Goal: Information Seeking & Learning: Learn about a topic

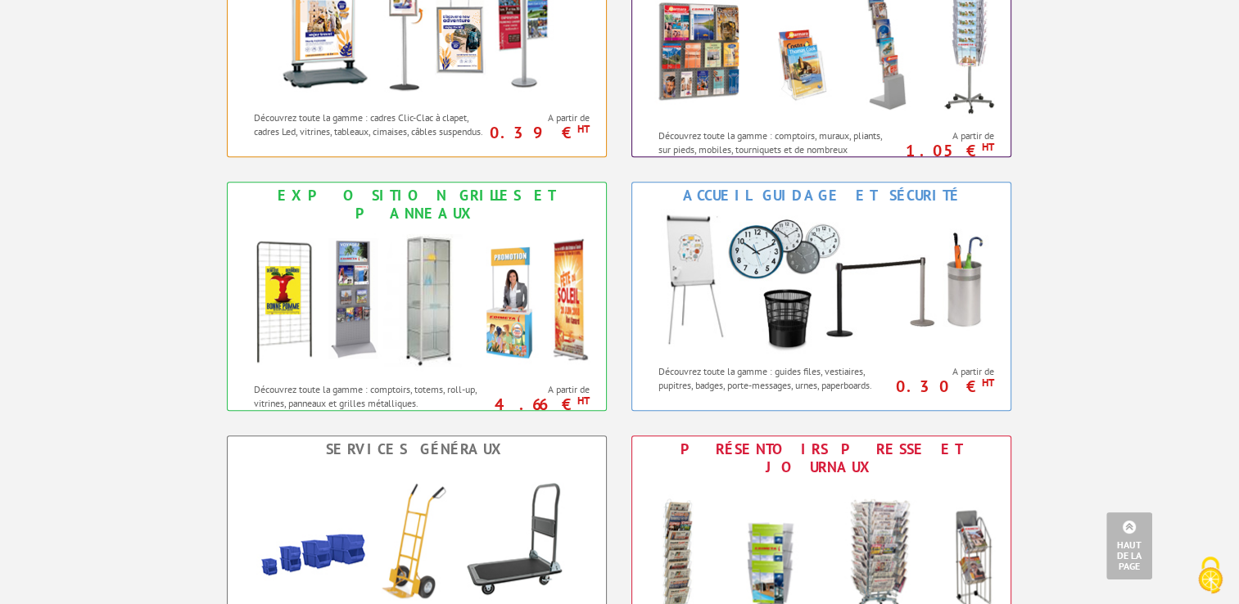
scroll to position [655, 0]
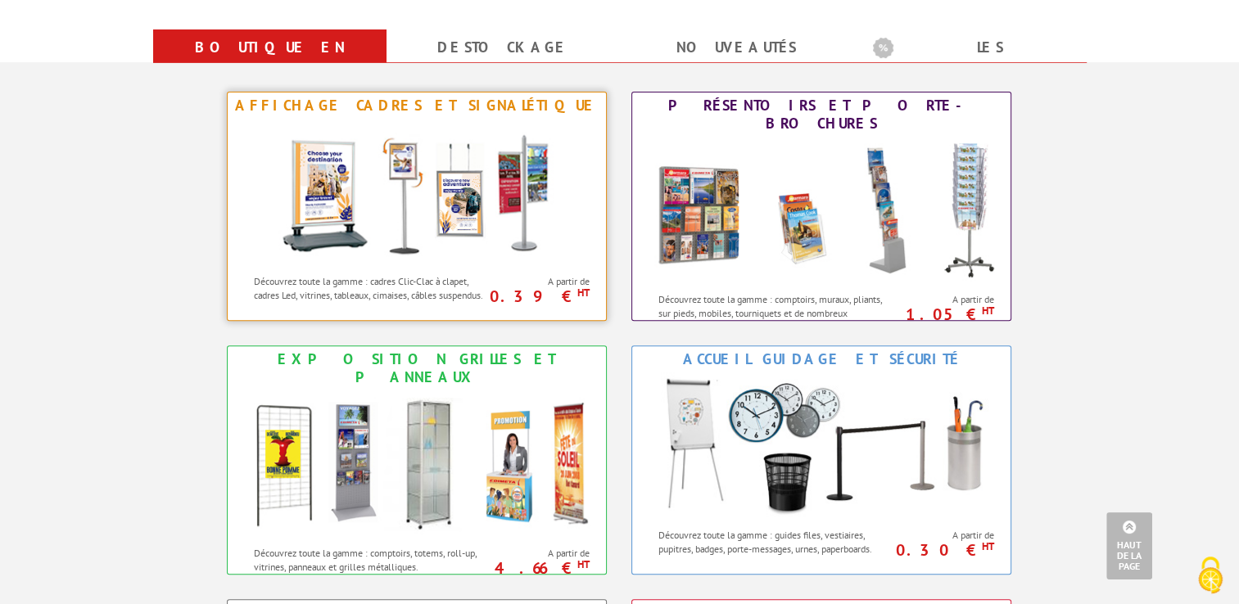
click at [394, 98] on div "Affichage Cadres et Signalétique" at bounding box center [417, 106] width 370 height 18
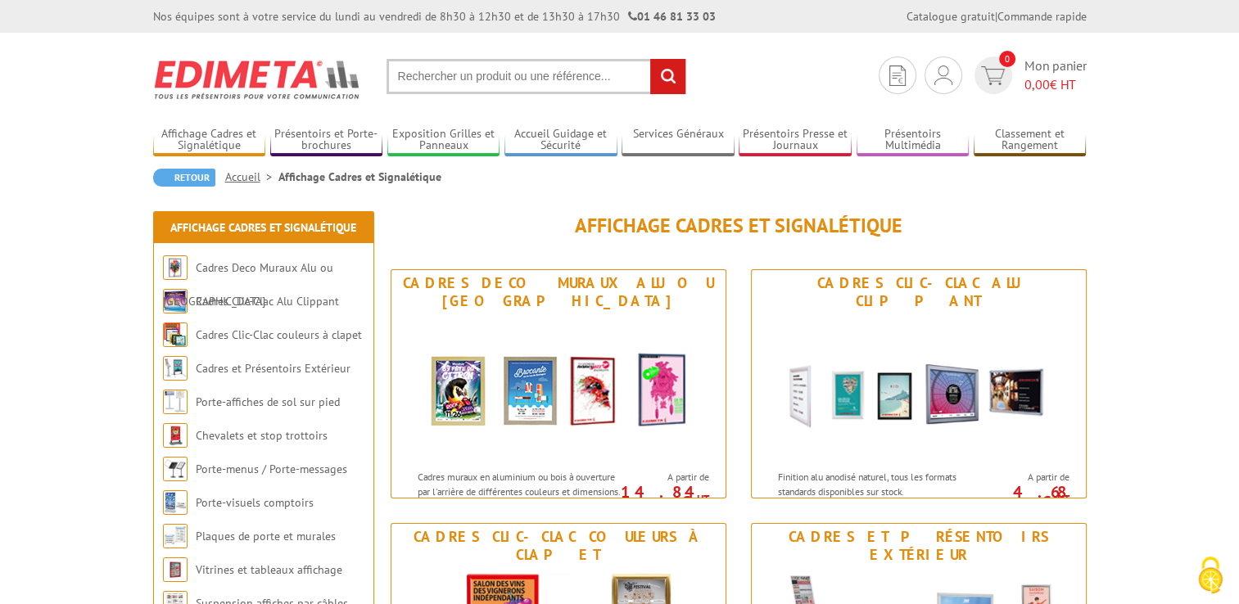
click at [439, 80] on input "text" at bounding box center [536, 76] width 300 height 35
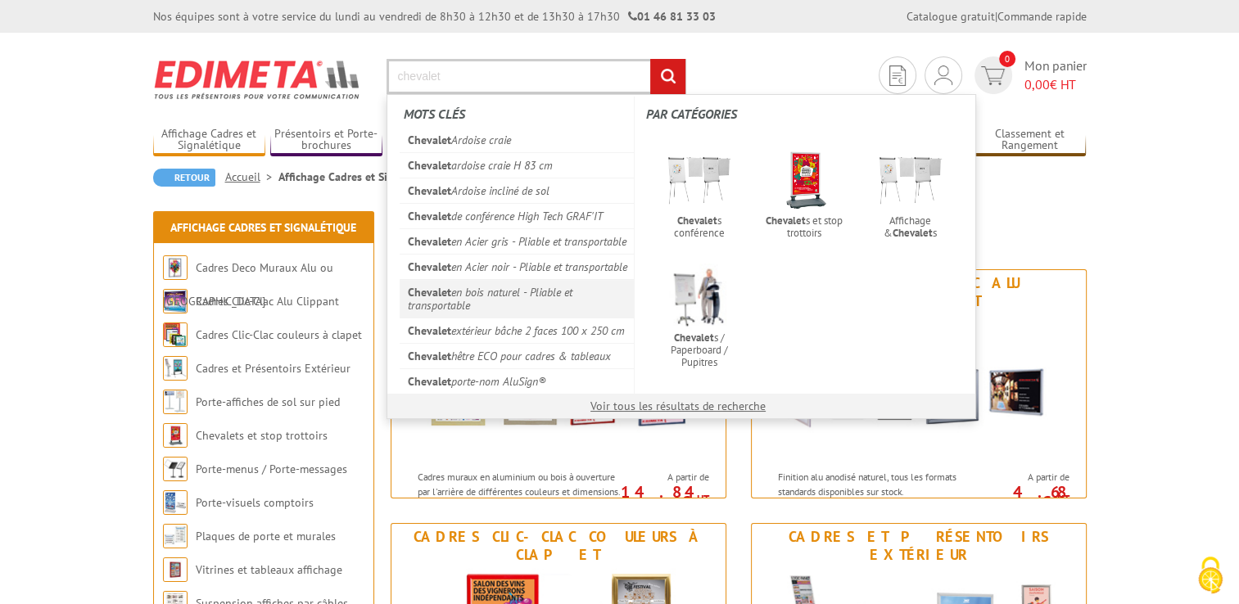
type input "chevalet"
click at [580, 309] on link "Chevalet en bois naturel - Pliable et transportable" at bounding box center [516, 298] width 235 height 38
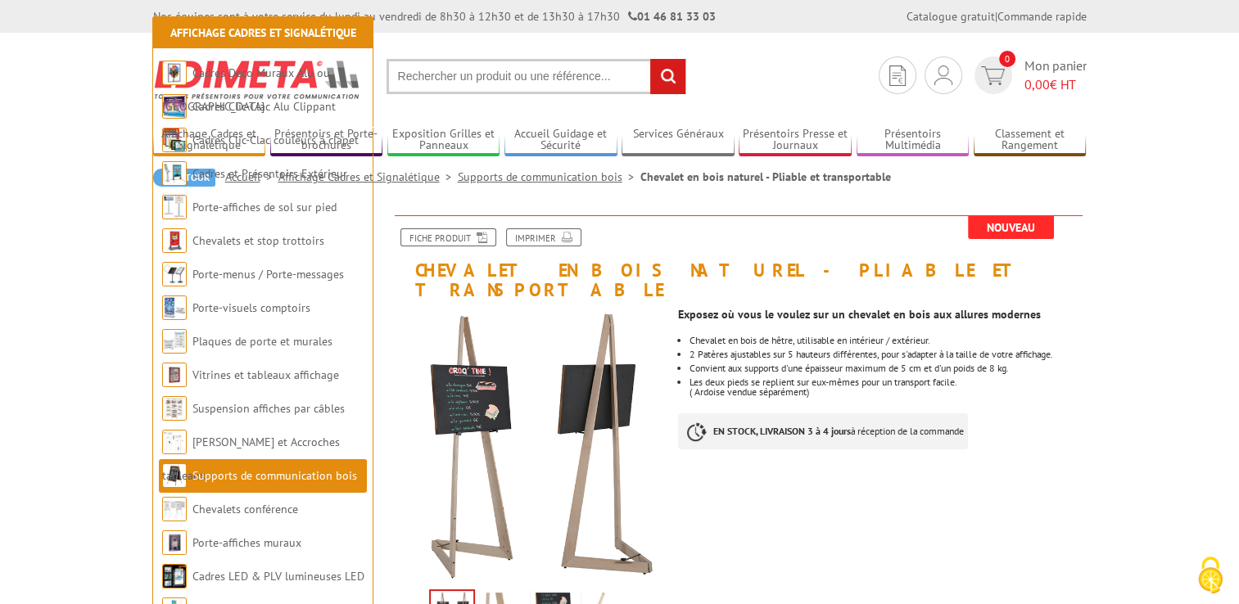
scroll to position [246, 0]
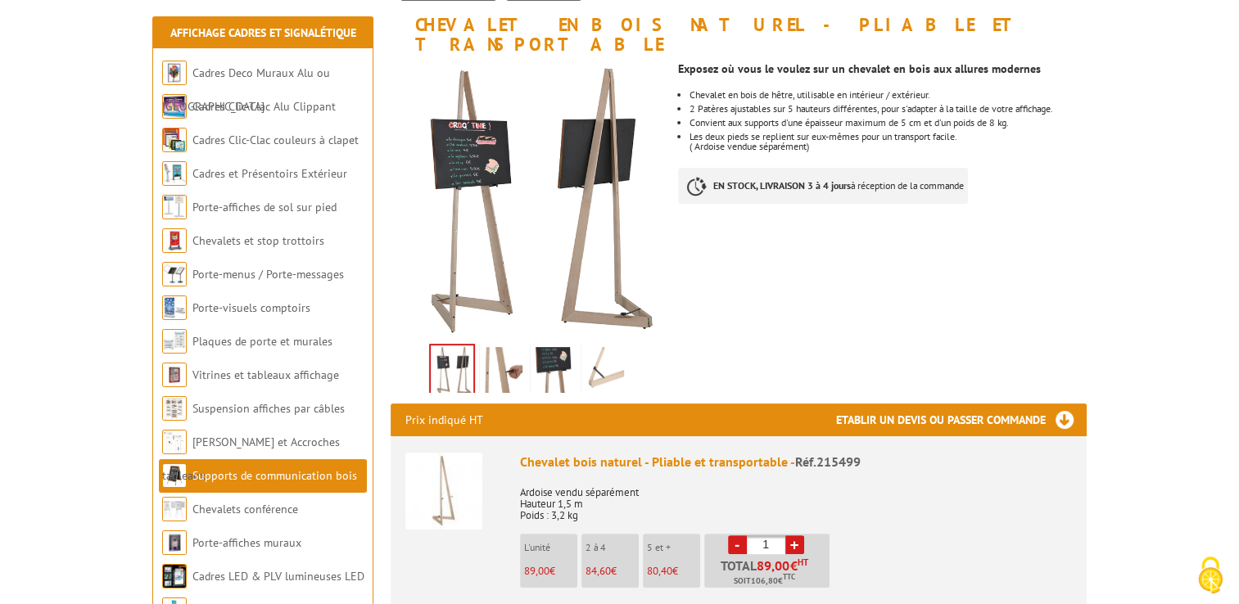
click at [280, 476] on link "Supports de communication bois" at bounding box center [274, 475] width 165 height 15
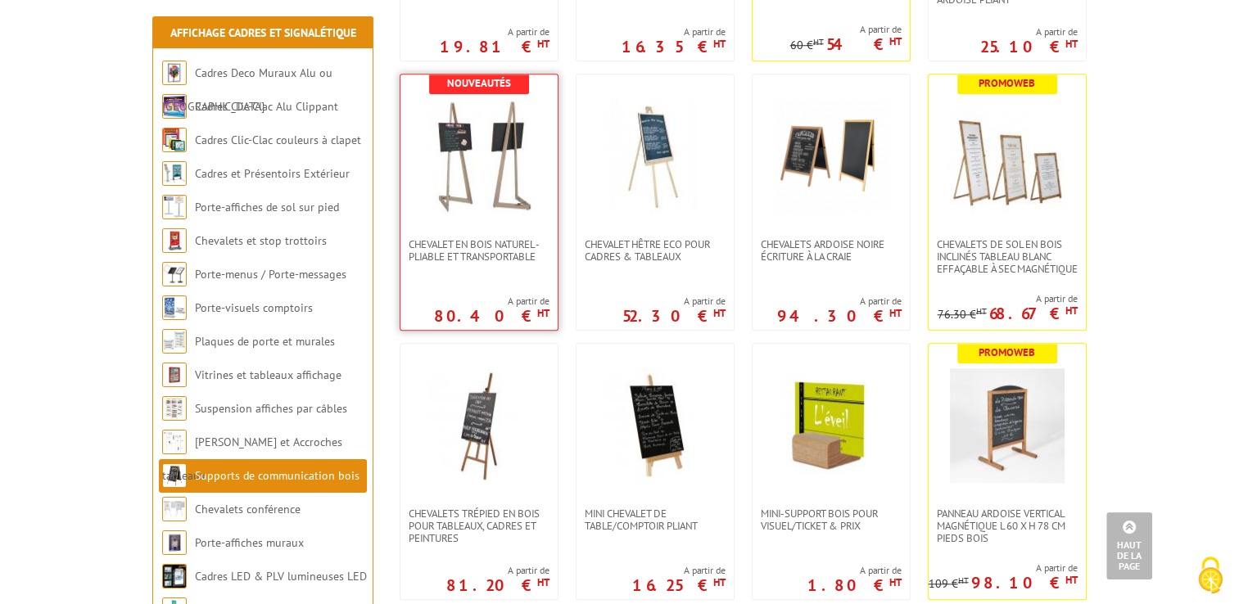
scroll to position [1474, 0]
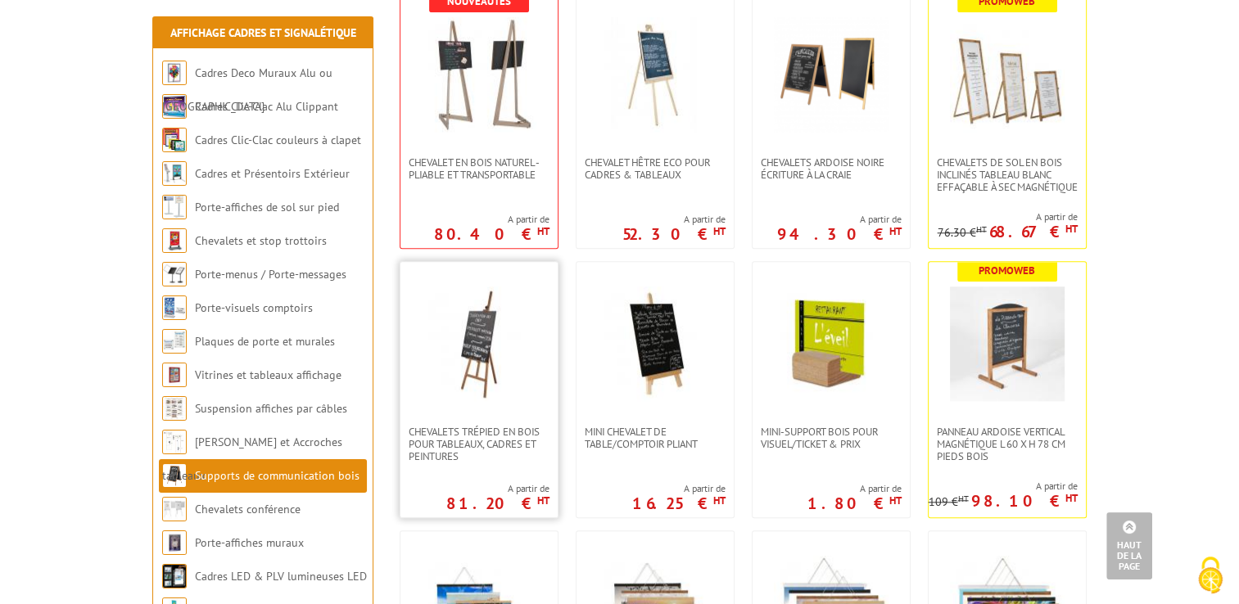
click at [504, 345] on img at bounding box center [479, 344] width 115 height 115
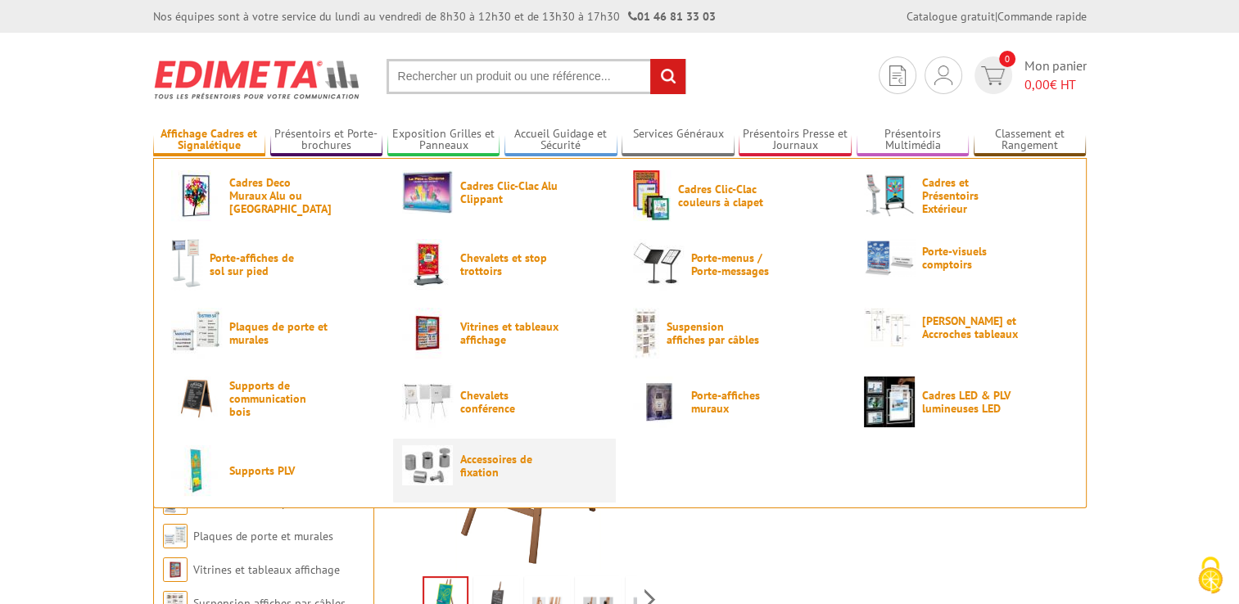
click at [458, 474] on link "Accessoires de fixation" at bounding box center [504, 465] width 205 height 40
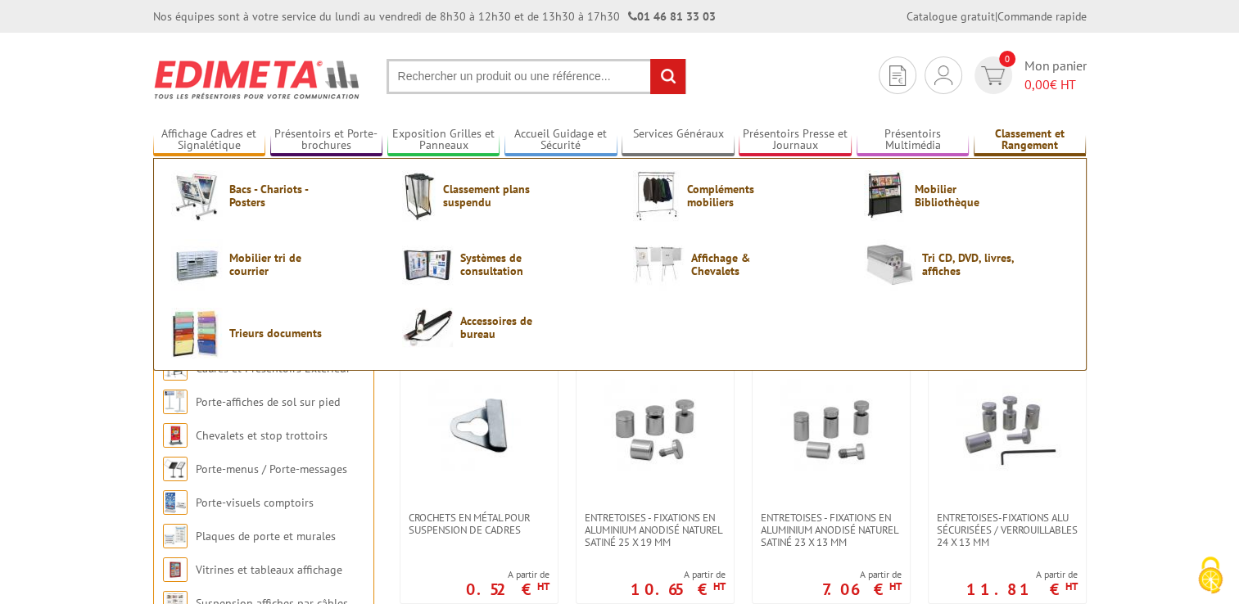
click at [1032, 142] on link "Classement et Rangement" at bounding box center [1029, 140] width 113 height 27
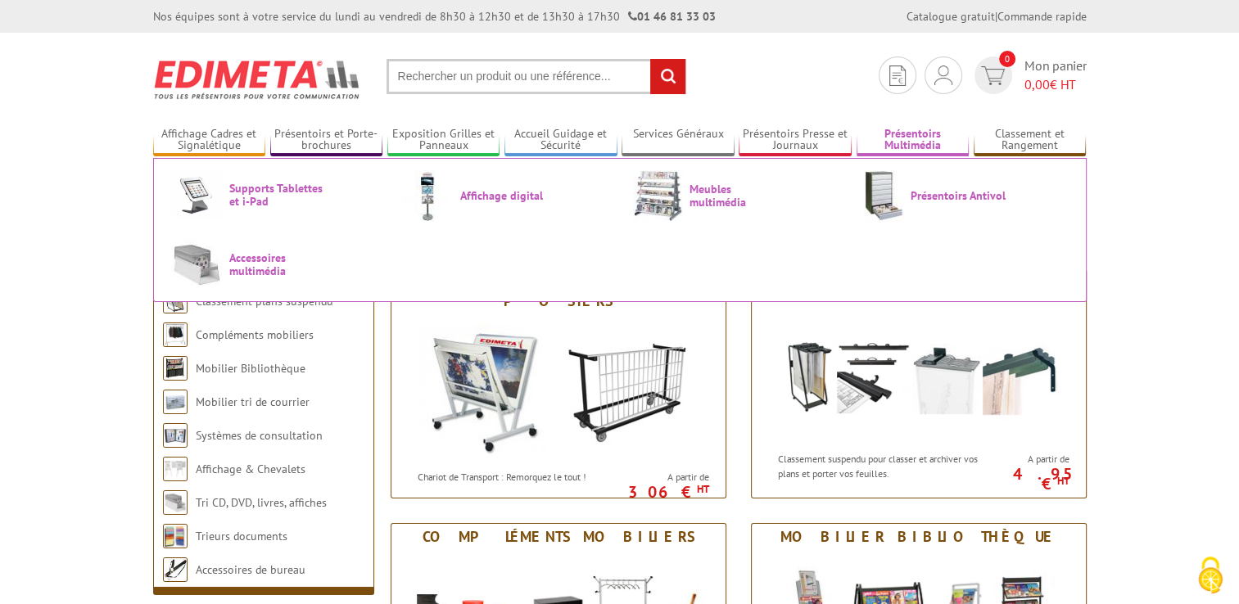
click at [923, 133] on link "Présentoirs Multimédia" at bounding box center [912, 140] width 113 height 27
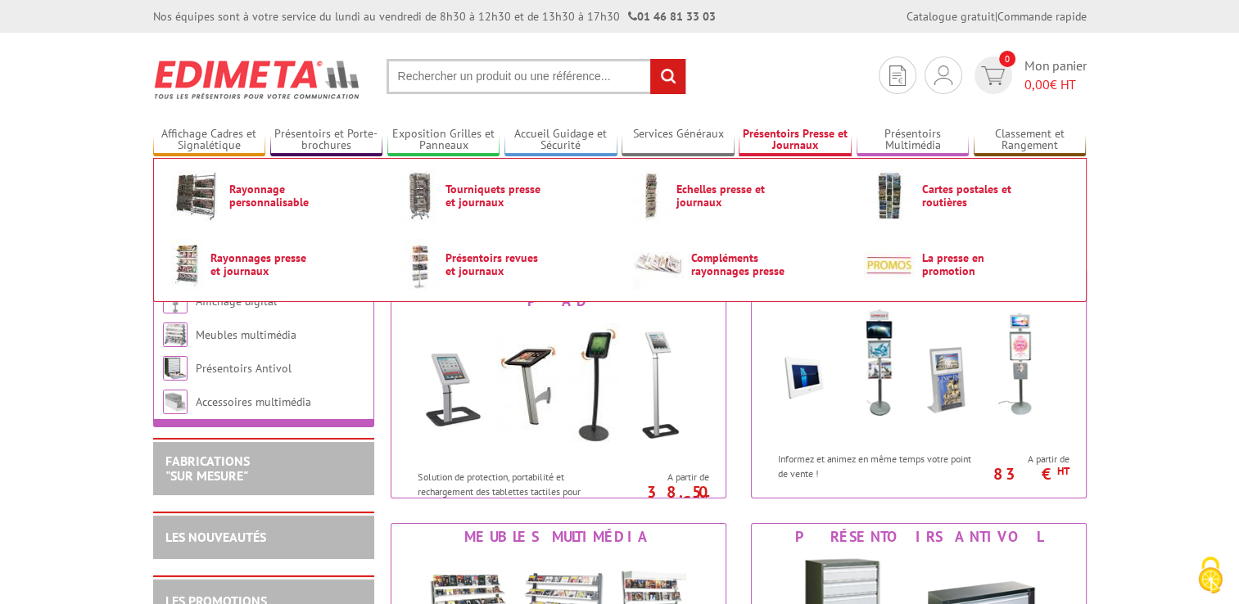
click at [825, 128] on link "Présentoirs Presse et Journaux" at bounding box center [794, 140] width 113 height 27
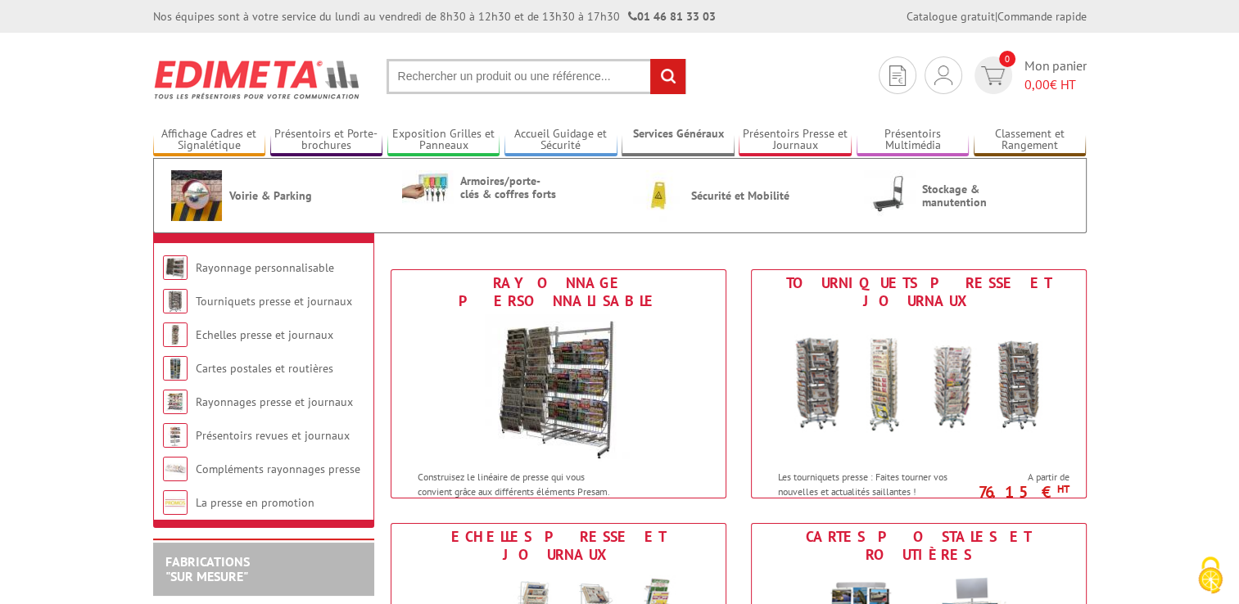
click at [682, 139] on link "Services Généraux" at bounding box center [677, 140] width 113 height 27
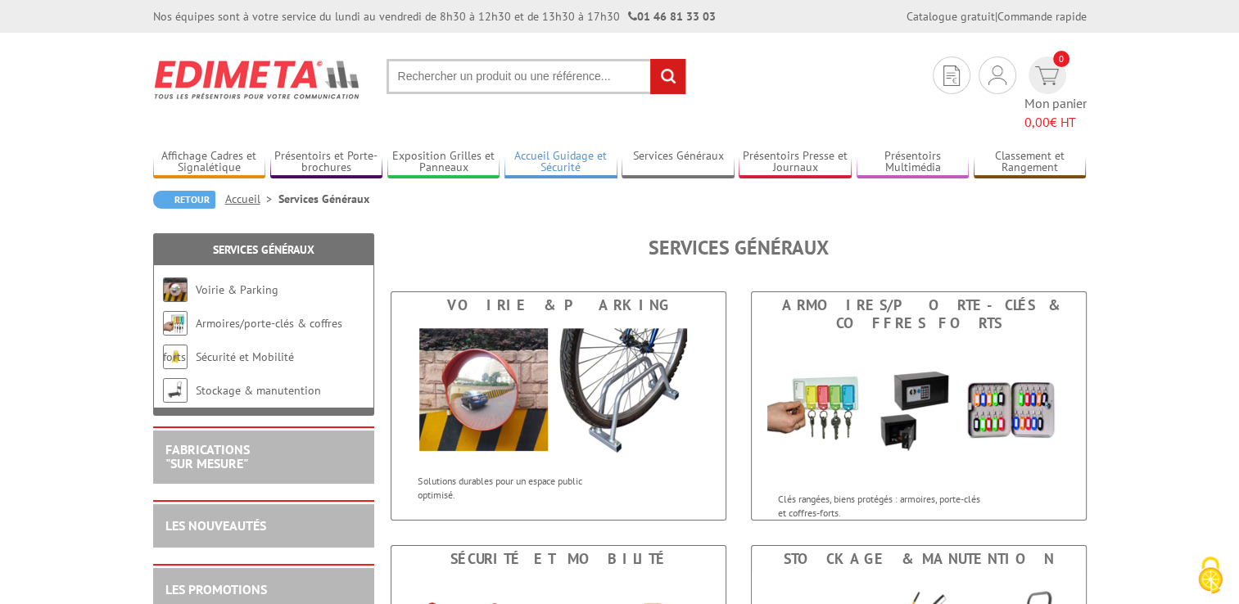
click at [570, 149] on link "Accueil Guidage et Sécurité" at bounding box center [560, 162] width 113 height 27
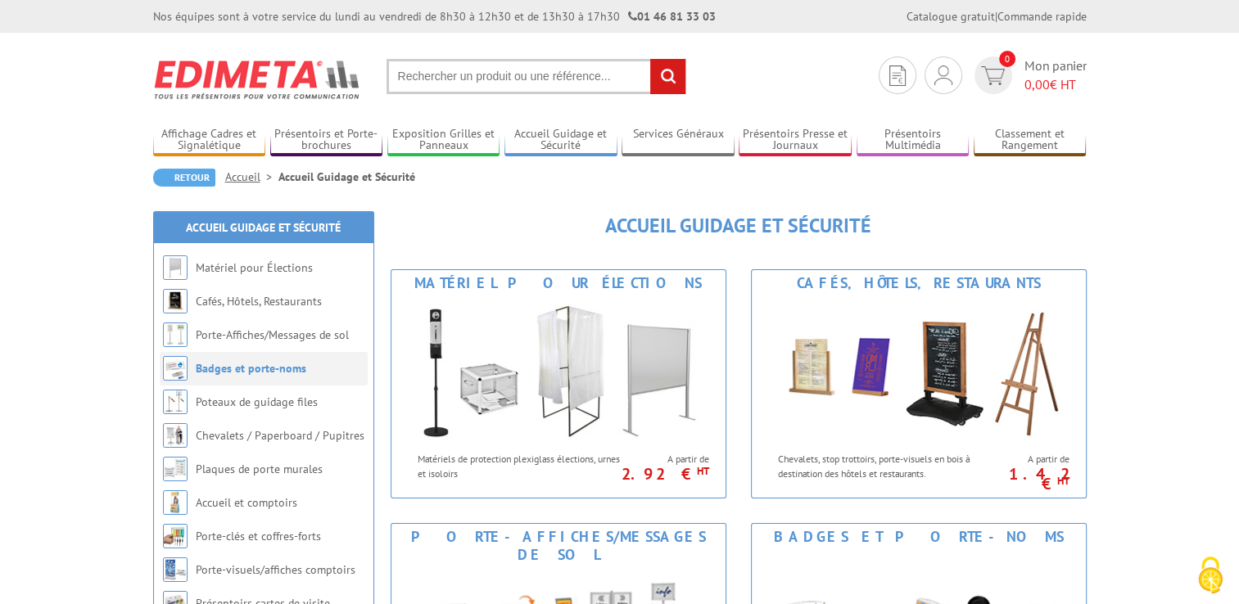
click at [260, 364] on link "Badges et porte-noms" at bounding box center [251, 368] width 111 height 15
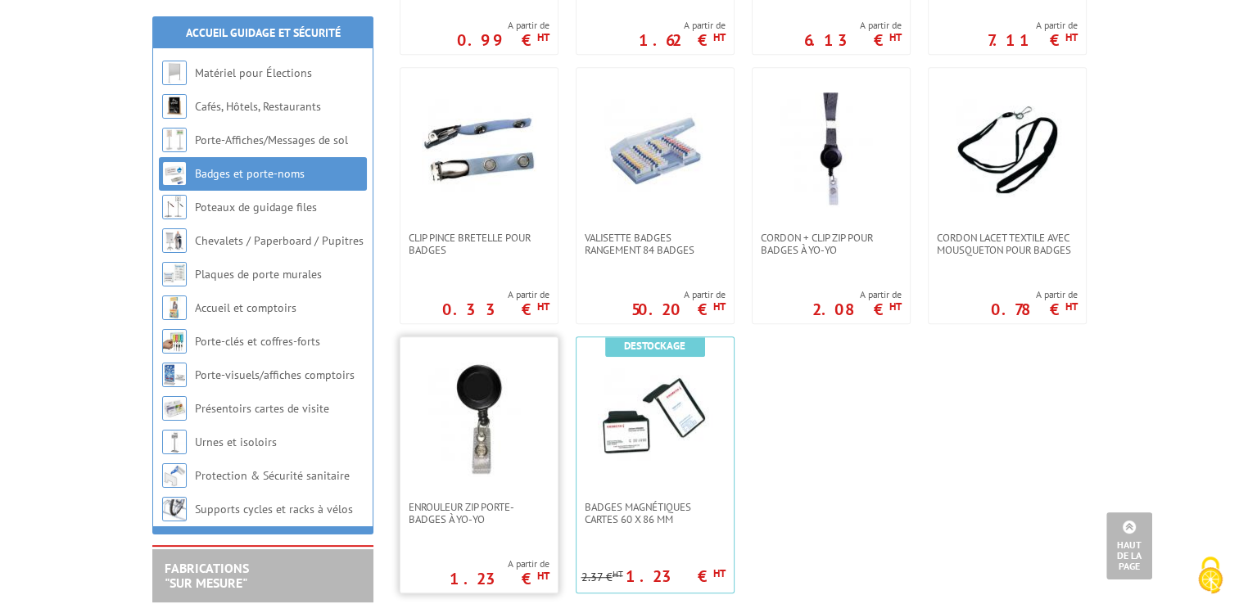
scroll to position [655, 0]
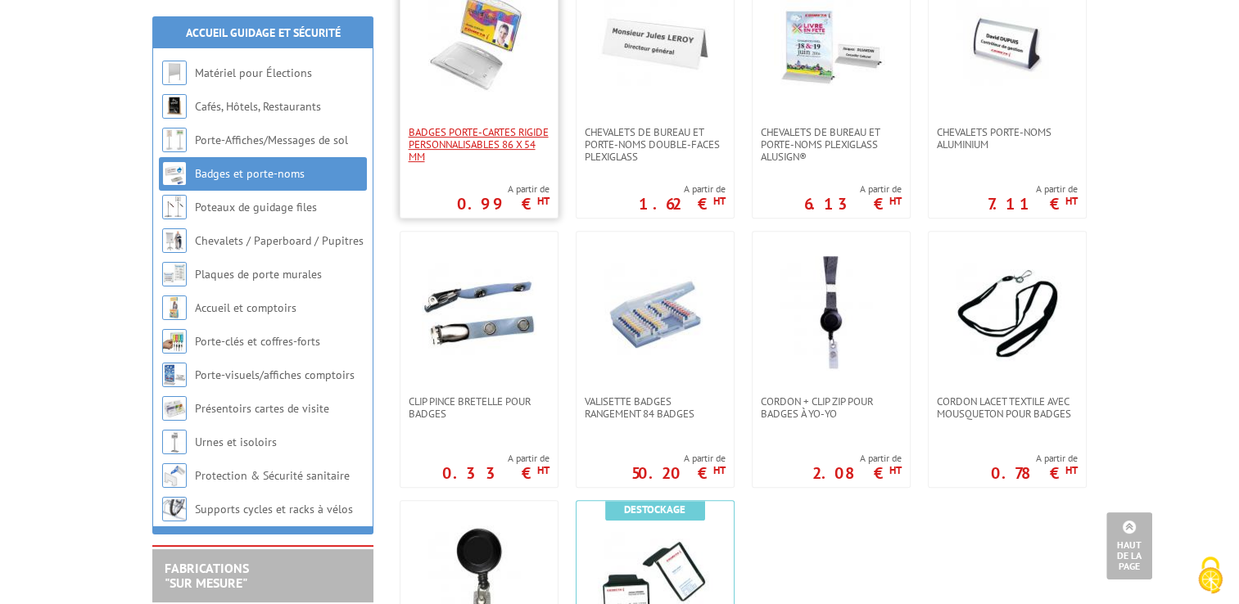
click at [507, 142] on span "Badges Porte-cartes rigide personnalisables 86 x 54 mm" at bounding box center [478, 144] width 141 height 37
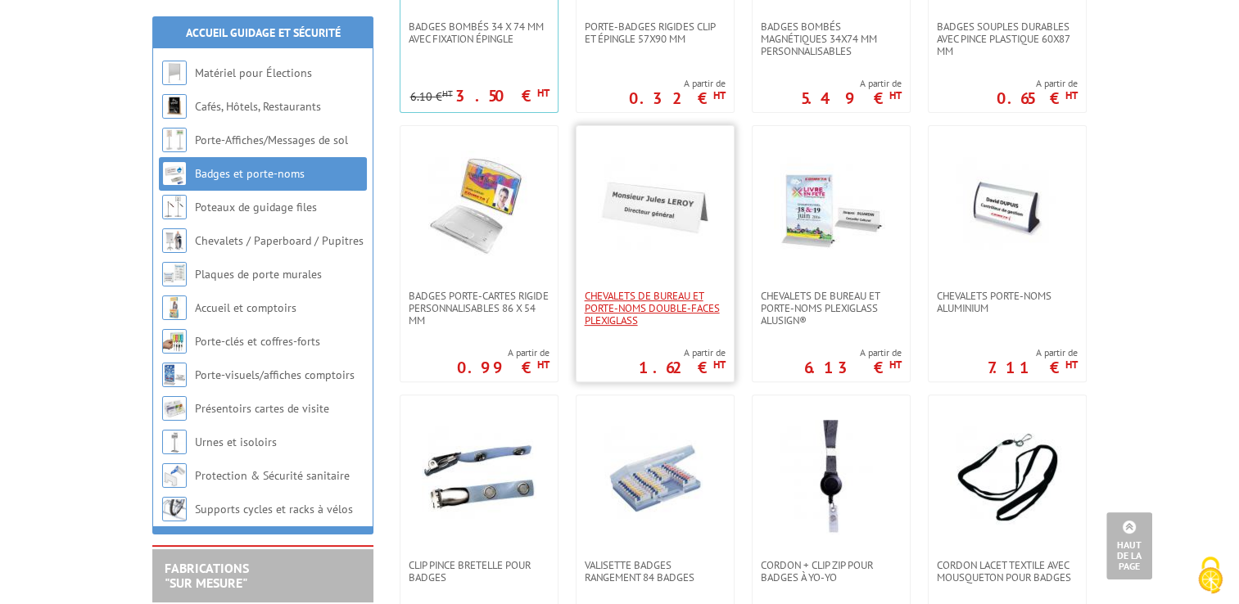
scroll to position [327, 0]
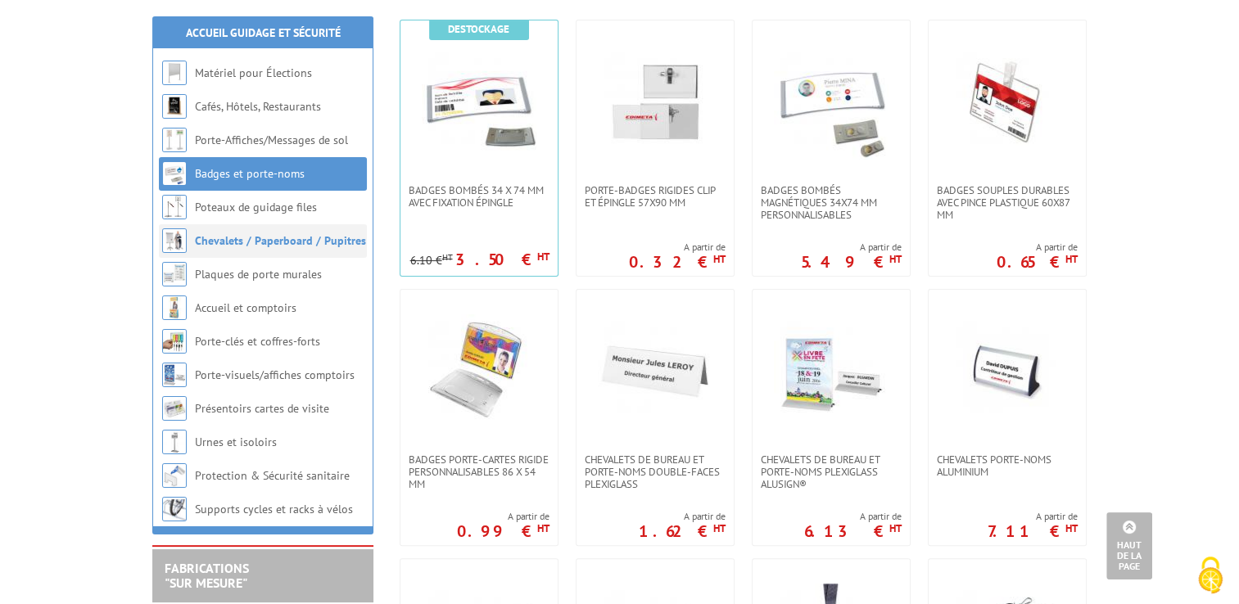
click at [249, 235] on link "Chevalets / Paperboard / Pupitres" at bounding box center [280, 240] width 171 height 15
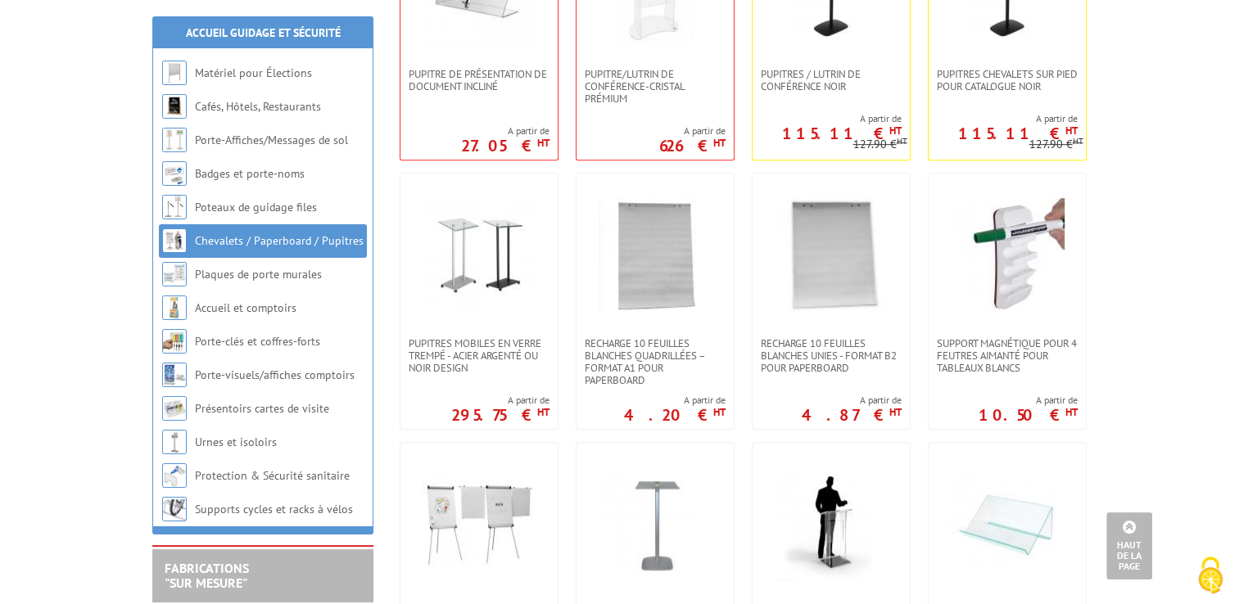
scroll to position [1146, 0]
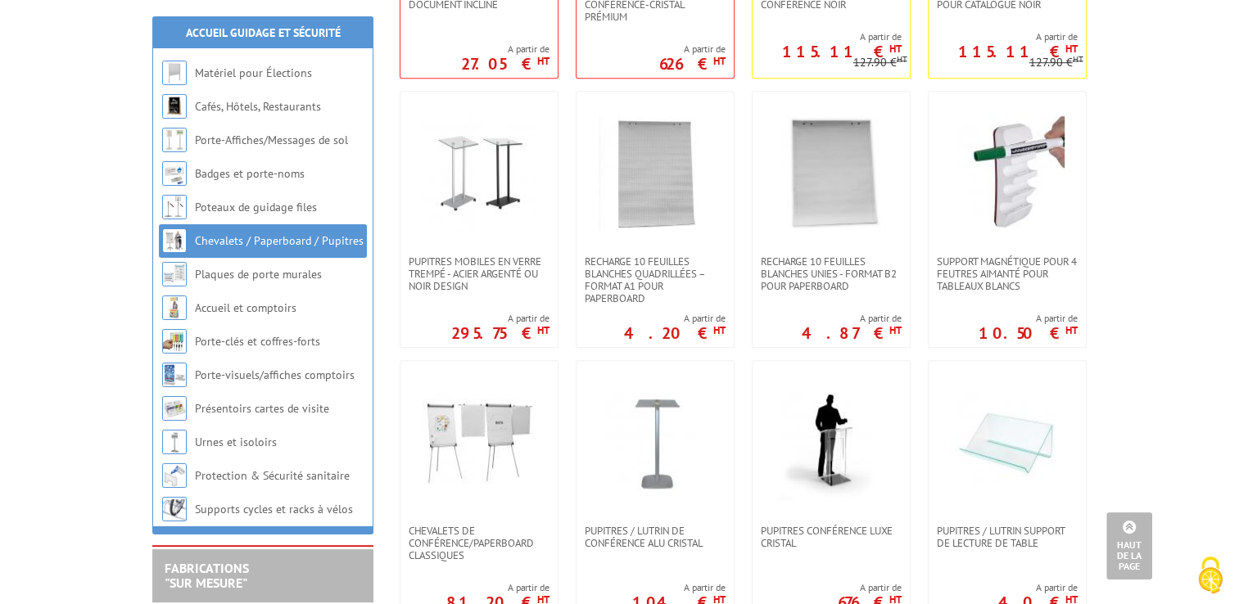
click at [285, 238] on link "Chevalets / Paperboard / Pupitres" at bounding box center [279, 240] width 169 height 15
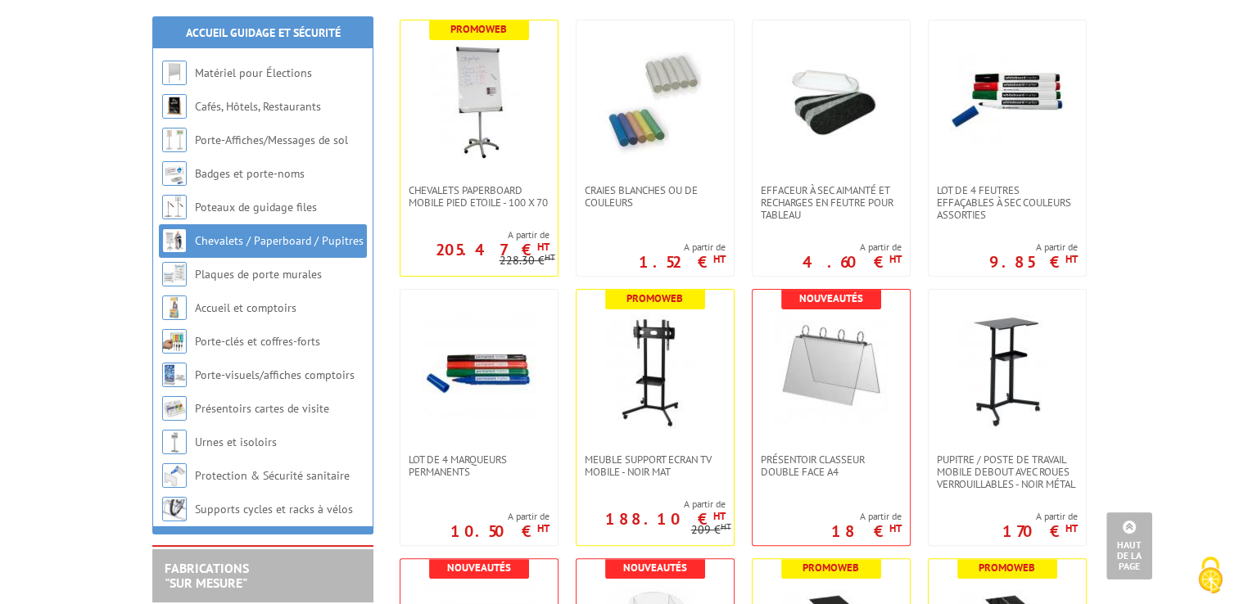
scroll to position [327, 0]
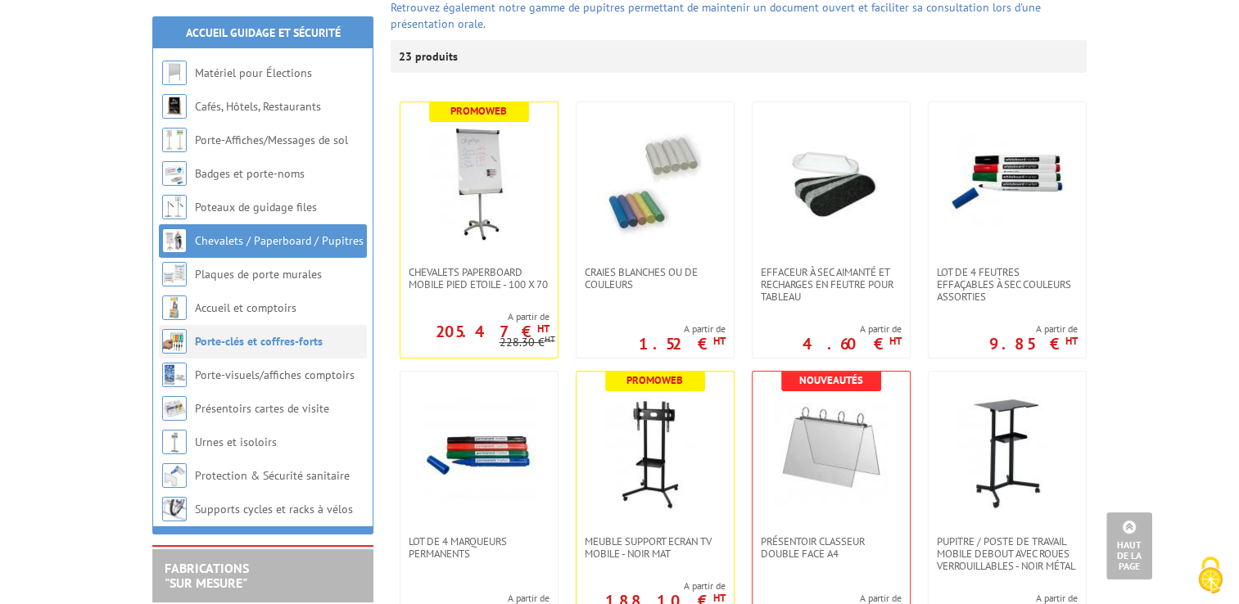
click at [284, 345] on link "Porte-clés et coffres-forts" at bounding box center [259, 341] width 128 height 15
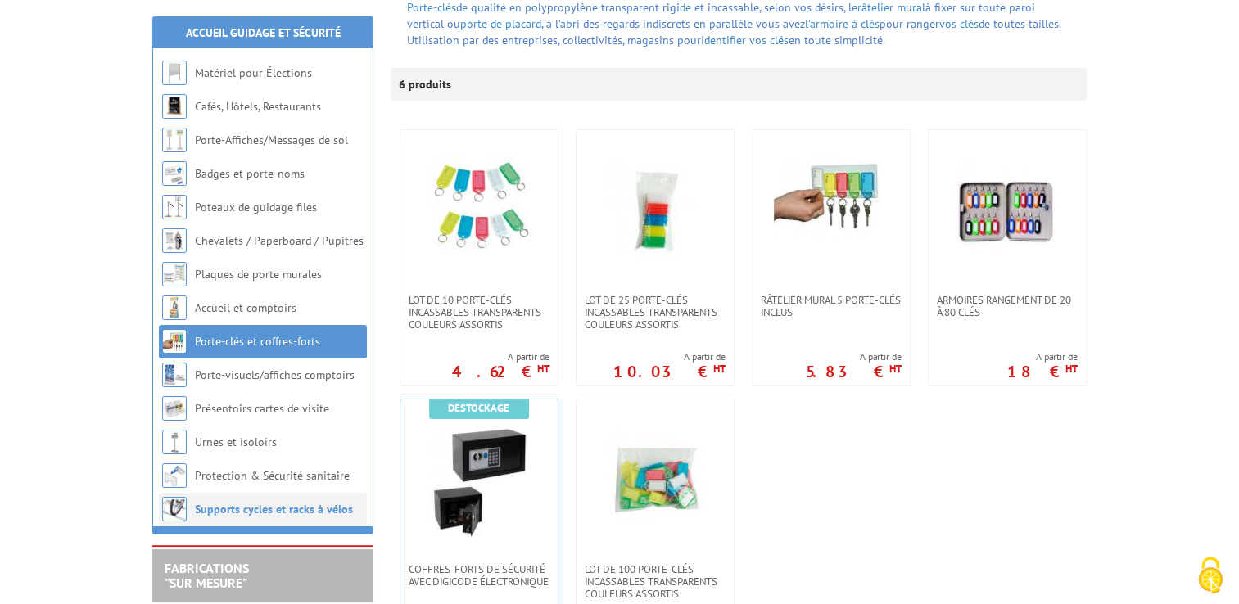
click at [307, 513] on link "Supports cycles et racks à vélos" at bounding box center [274, 509] width 158 height 15
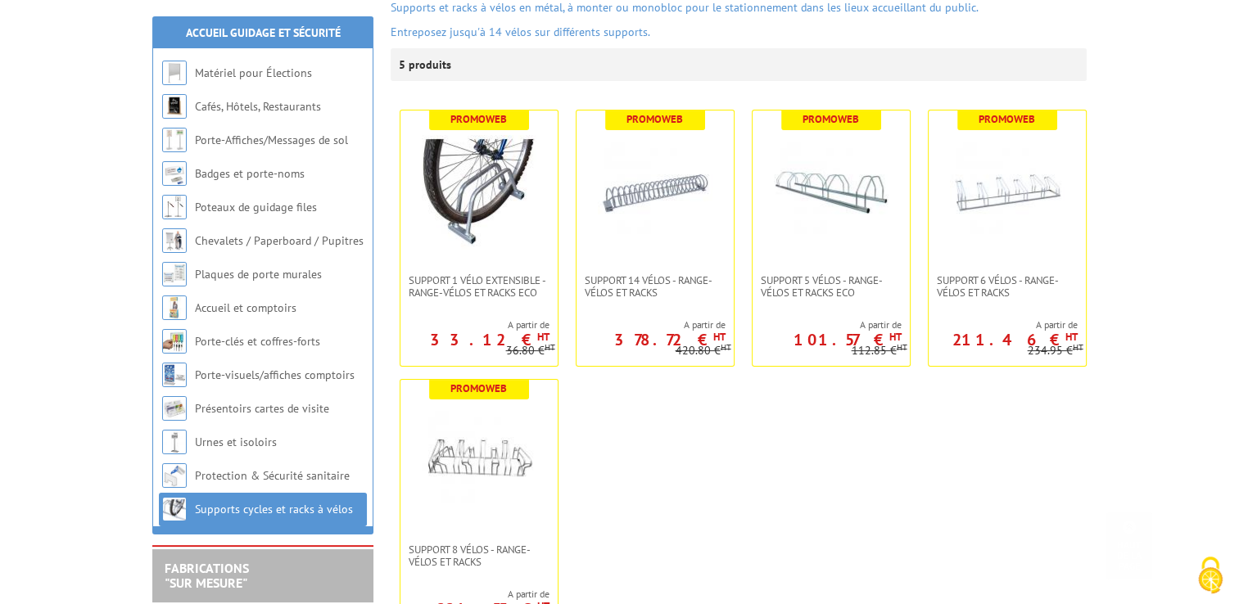
scroll to position [327, 0]
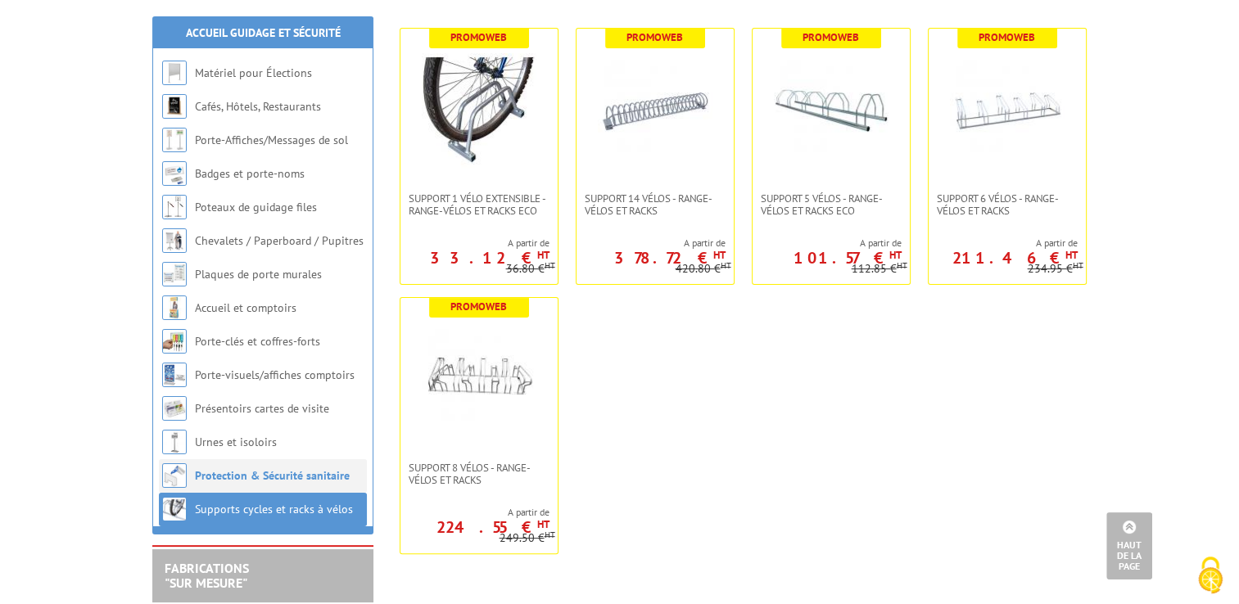
click at [264, 481] on link "Protection & Sécurité sanitaire" at bounding box center [272, 475] width 155 height 15
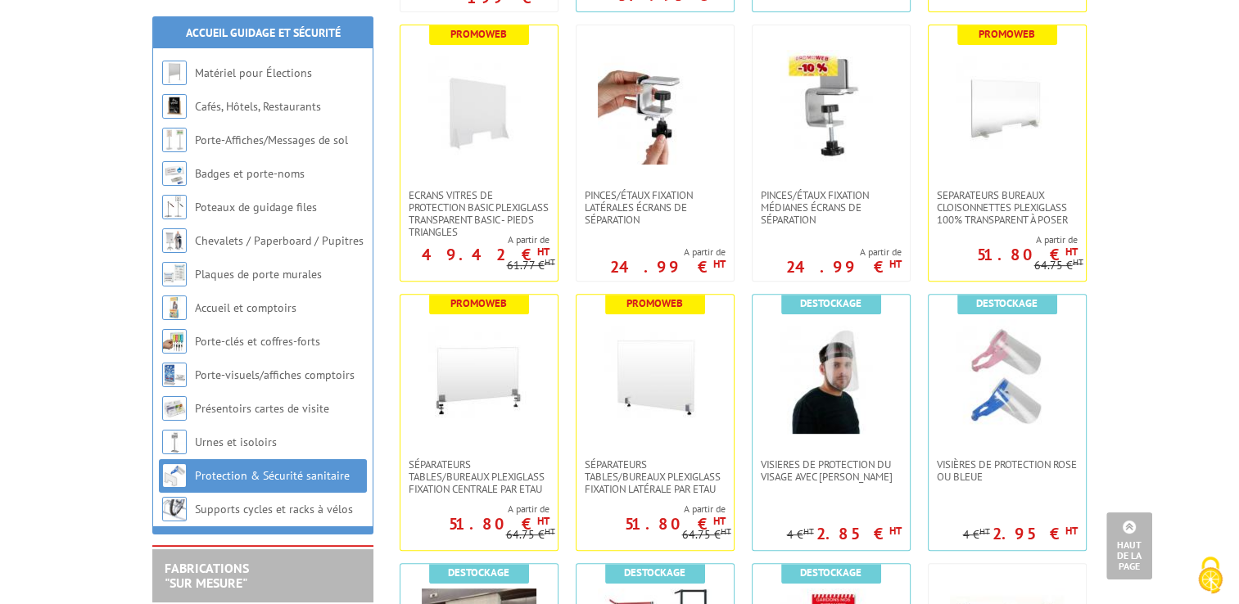
scroll to position [819, 0]
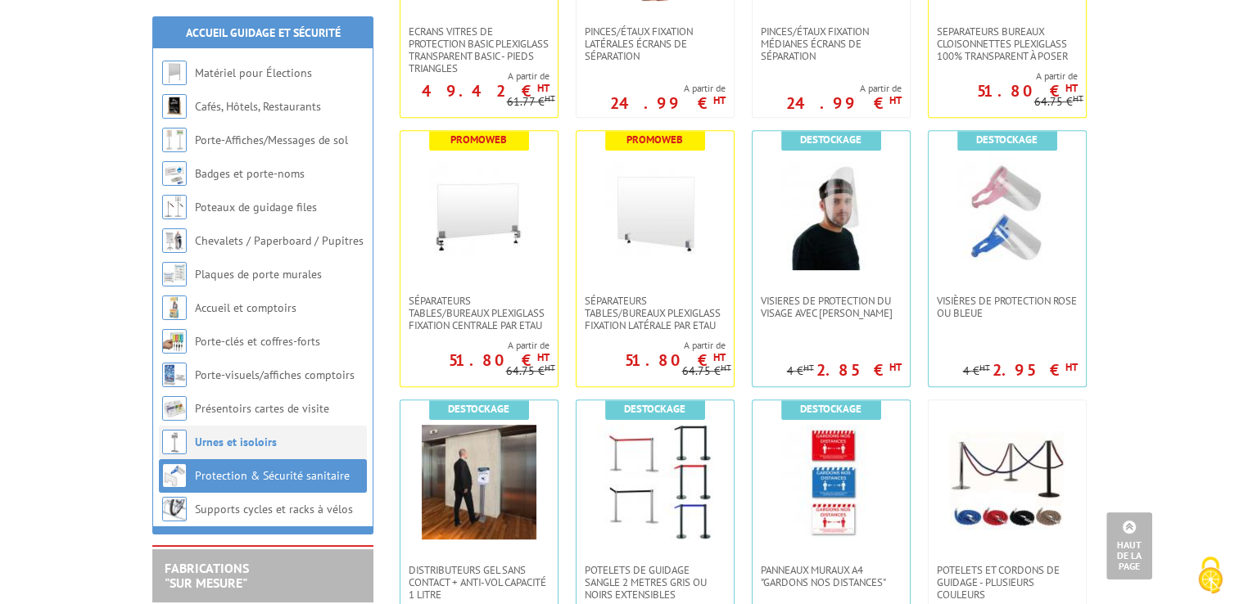
click at [228, 436] on link "Urnes et isoloirs" at bounding box center [236, 442] width 82 height 15
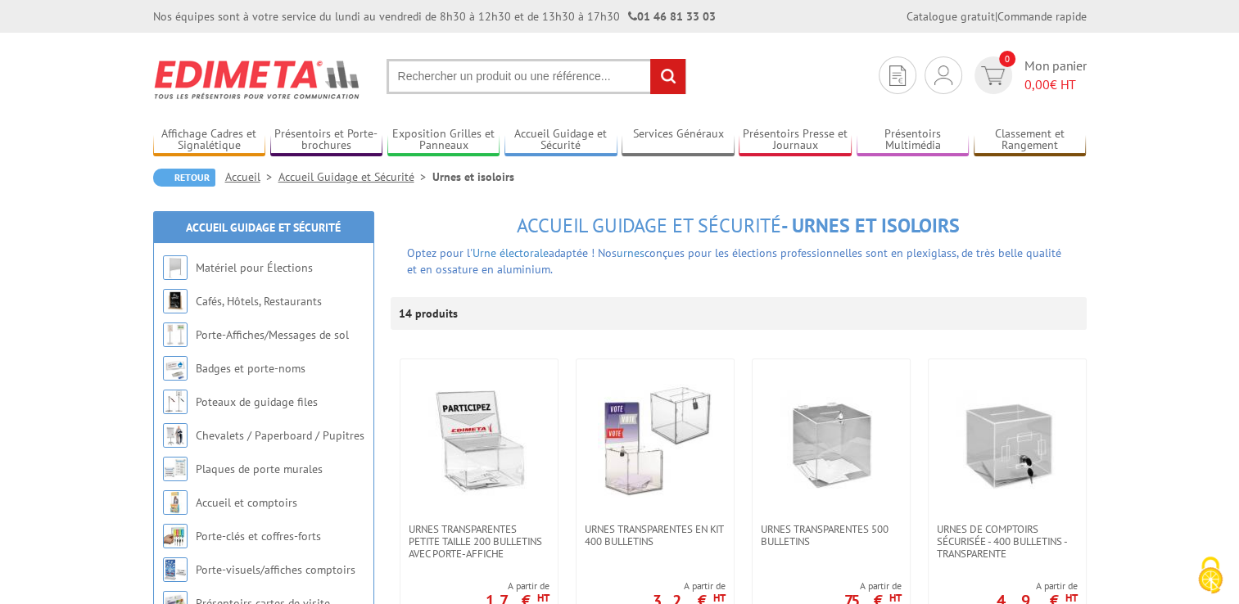
click at [524, 67] on input "text" at bounding box center [536, 76] width 300 height 35
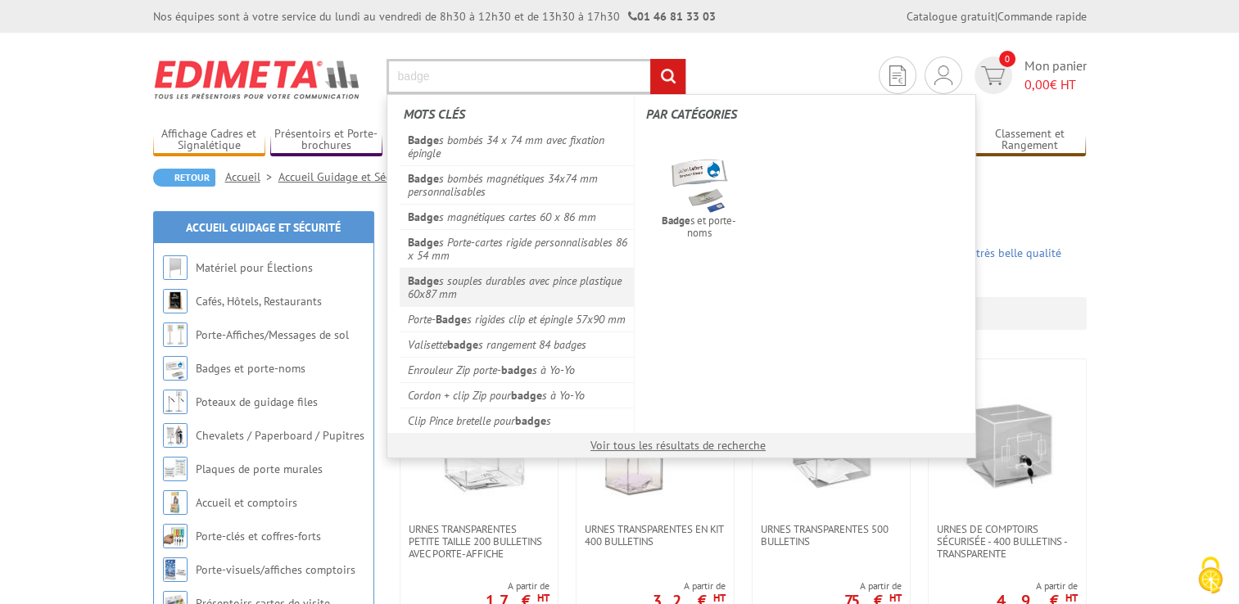
type input "badge"
click at [504, 287] on link "Badge s souples durables avec pince plastique 60x87 mm" at bounding box center [516, 287] width 235 height 38
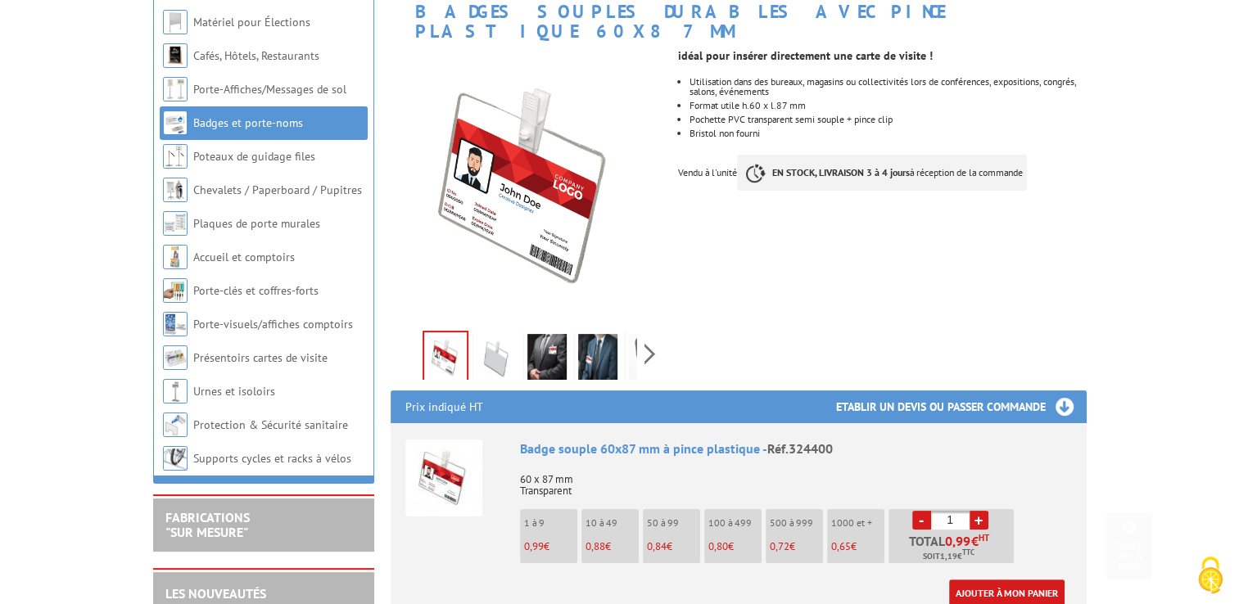
scroll to position [327, 0]
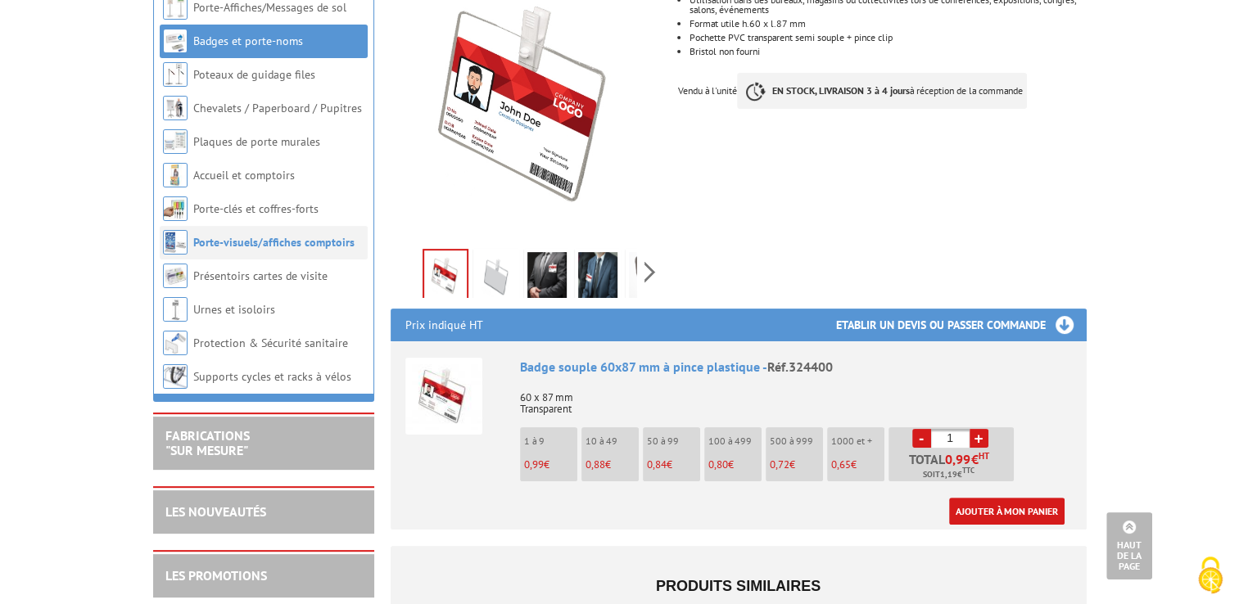
click at [278, 247] on link "Porte-visuels/affiches comptoirs" at bounding box center [273, 242] width 161 height 15
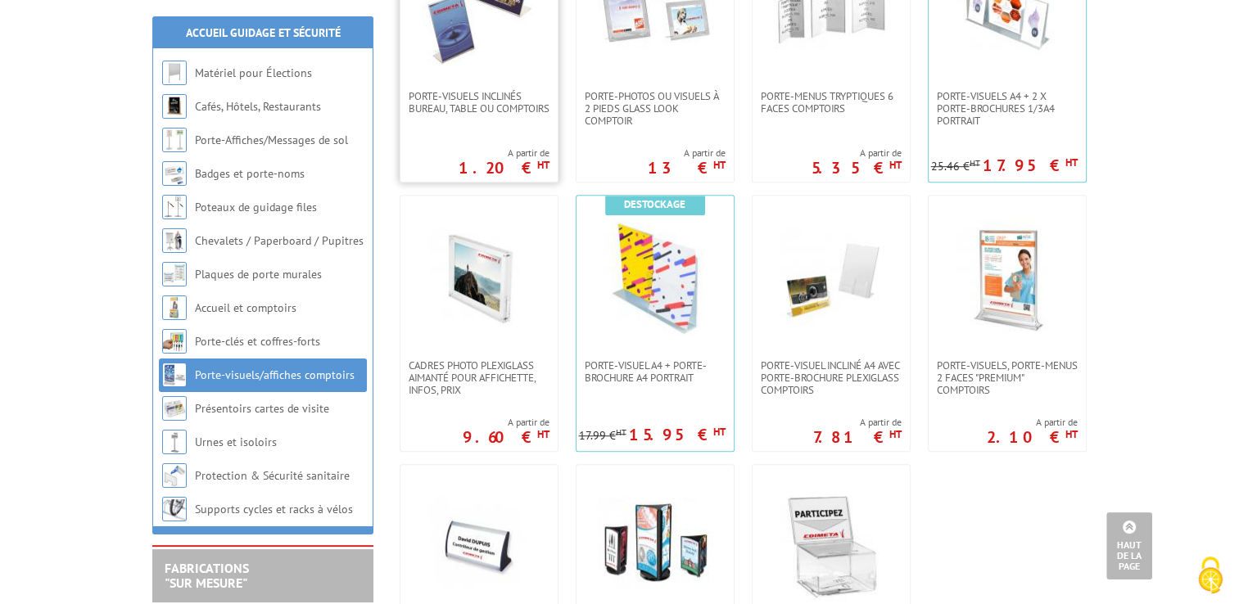
scroll to position [409, 0]
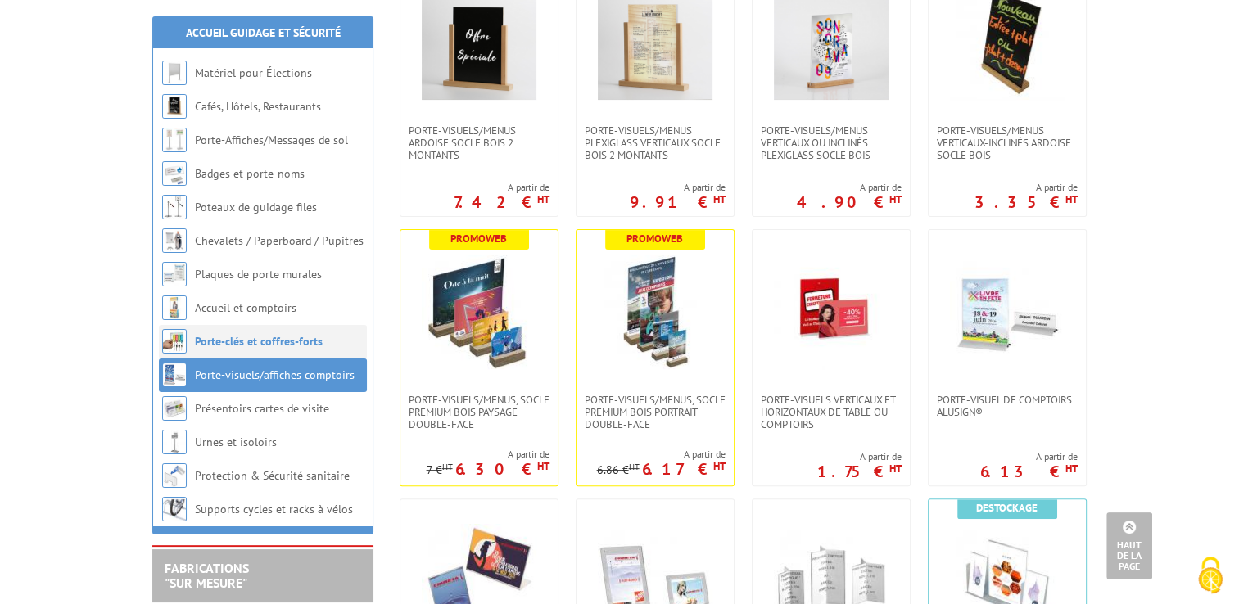
click at [263, 345] on link "Porte-clés et coffres-forts" at bounding box center [259, 341] width 128 height 15
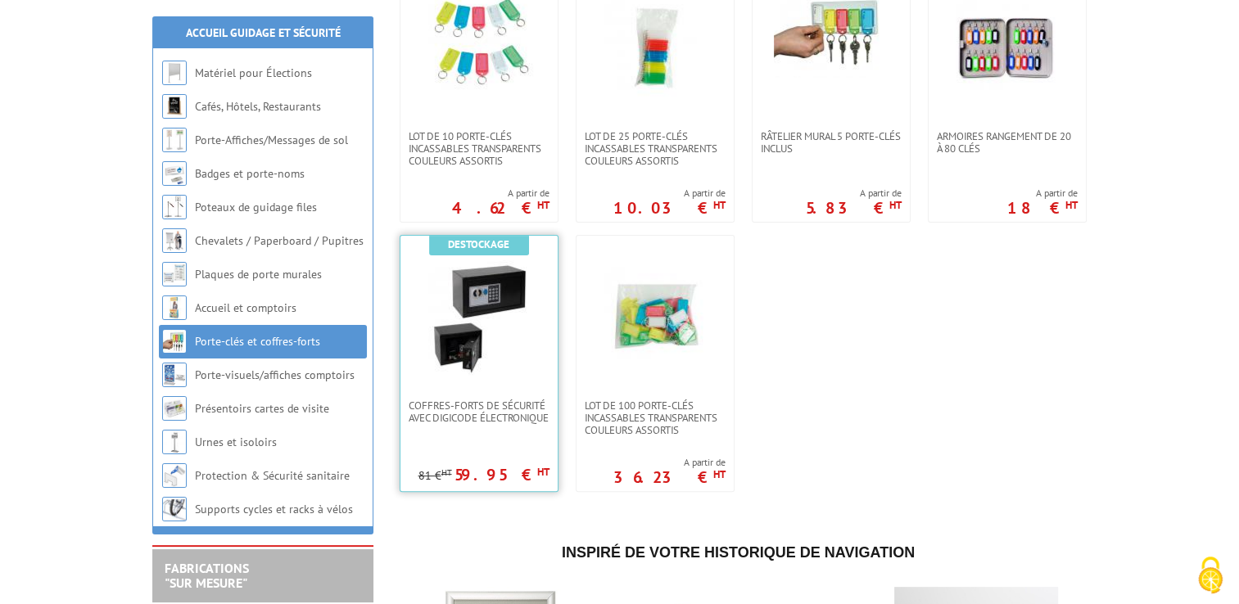
scroll to position [491, 0]
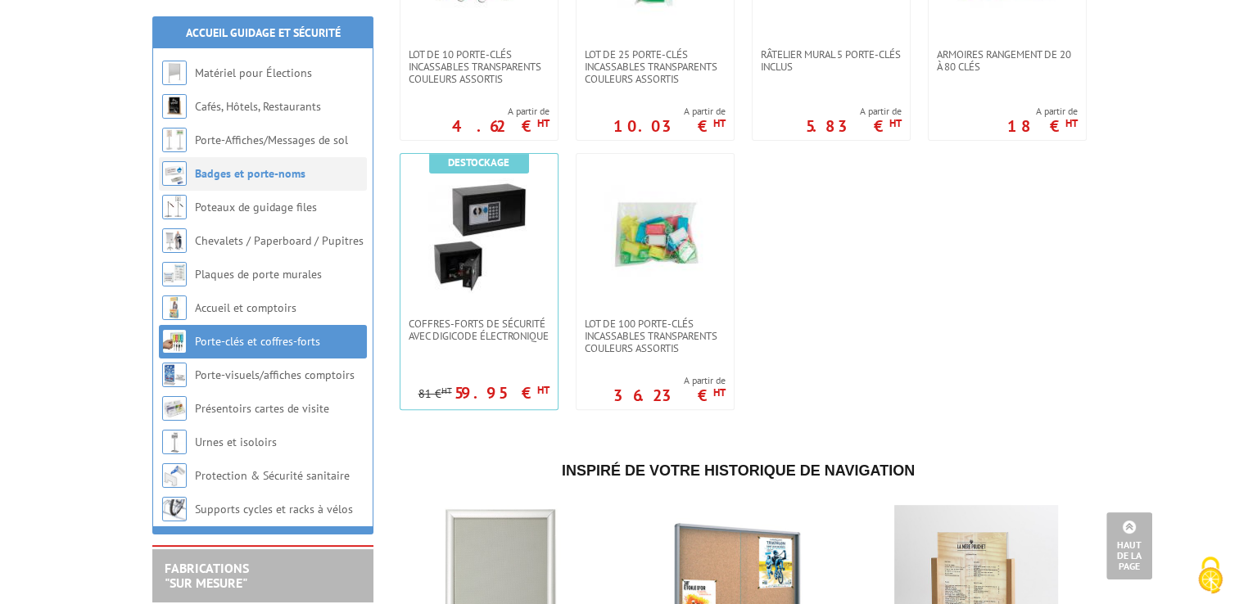
click at [266, 182] on li "Badges et porte-noms" at bounding box center [263, 174] width 208 height 34
click at [264, 173] on link "Badges et porte-noms" at bounding box center [250, 173] width 111 height 15
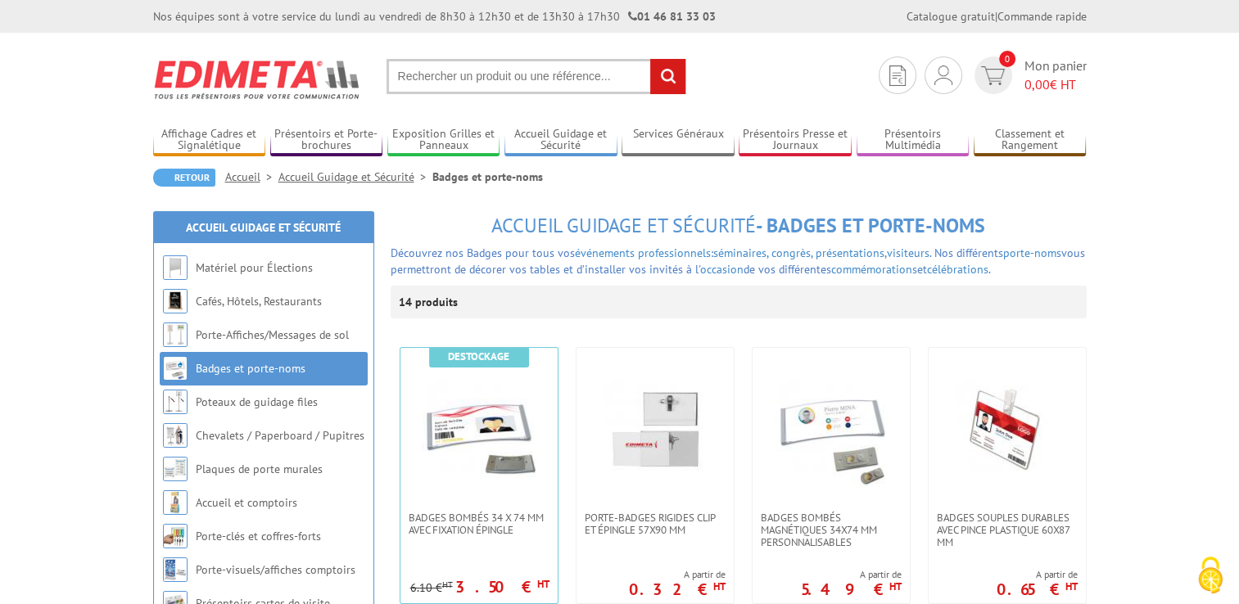
scroll to position [246, 0]
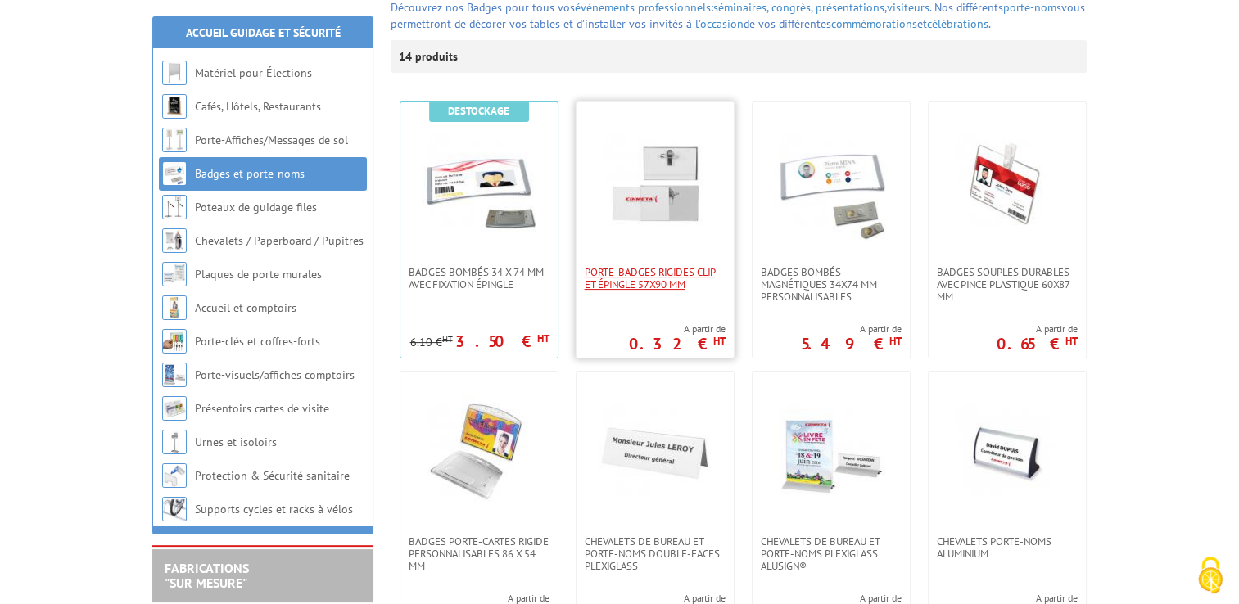
click at [639, 287] on span "Porte-Badges rigides clip et épingle 57x90 mm" at bounding box center [655, 278] width 141 height 25
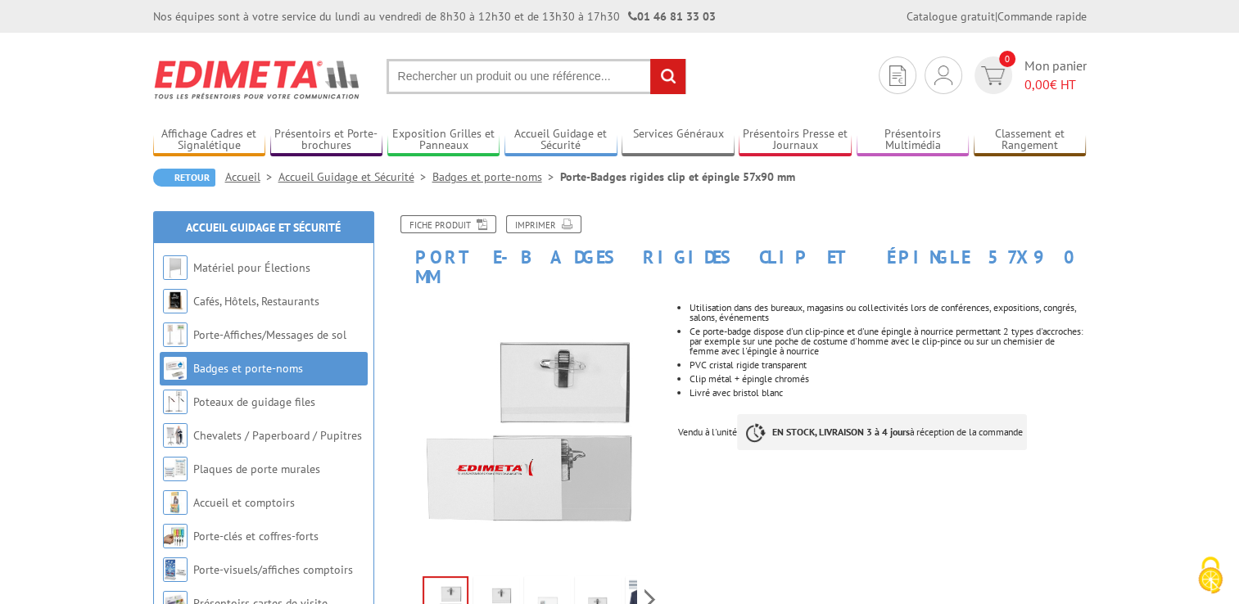
scroll to position [82, 0]
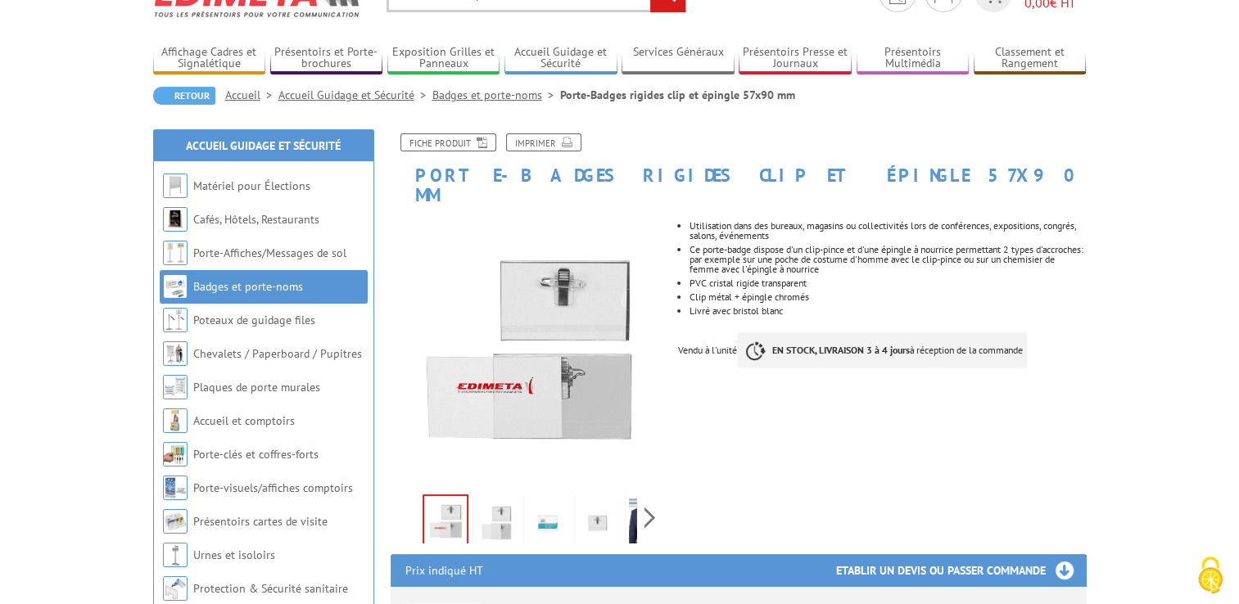
click at [496, 508] on img at bounding box center [495, 523] width 39 height 51
click at [540, 503] on img at bounding box center [546, 523] width 39 height 51
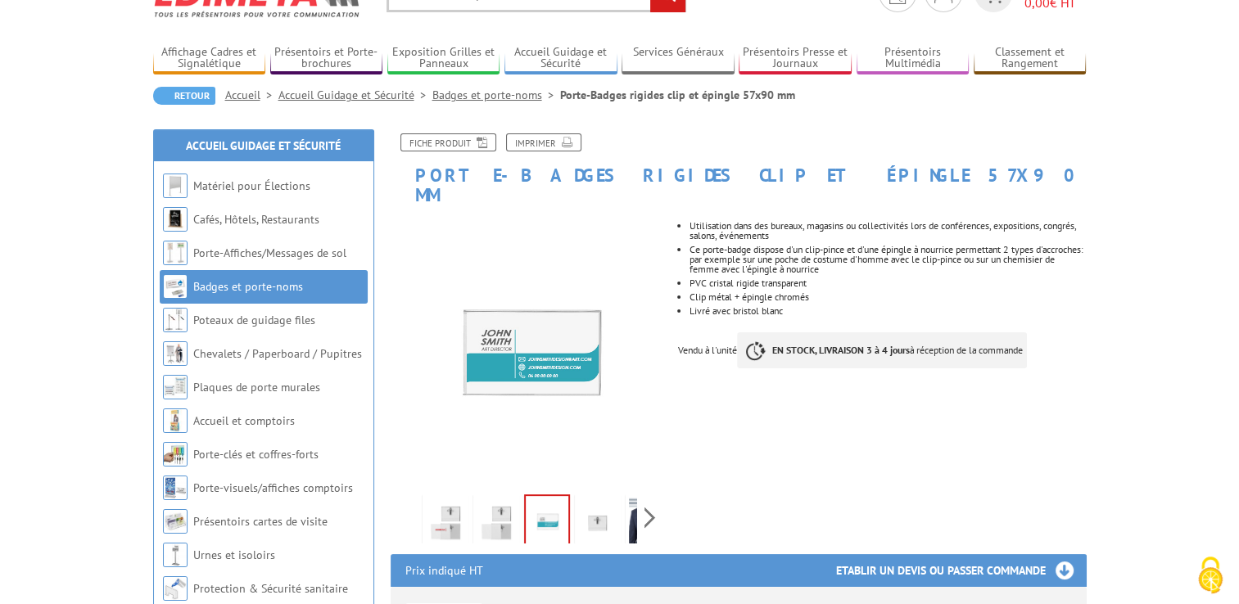
click at [596, 503] on img at bounding box center [597, 523] width 39 height 51
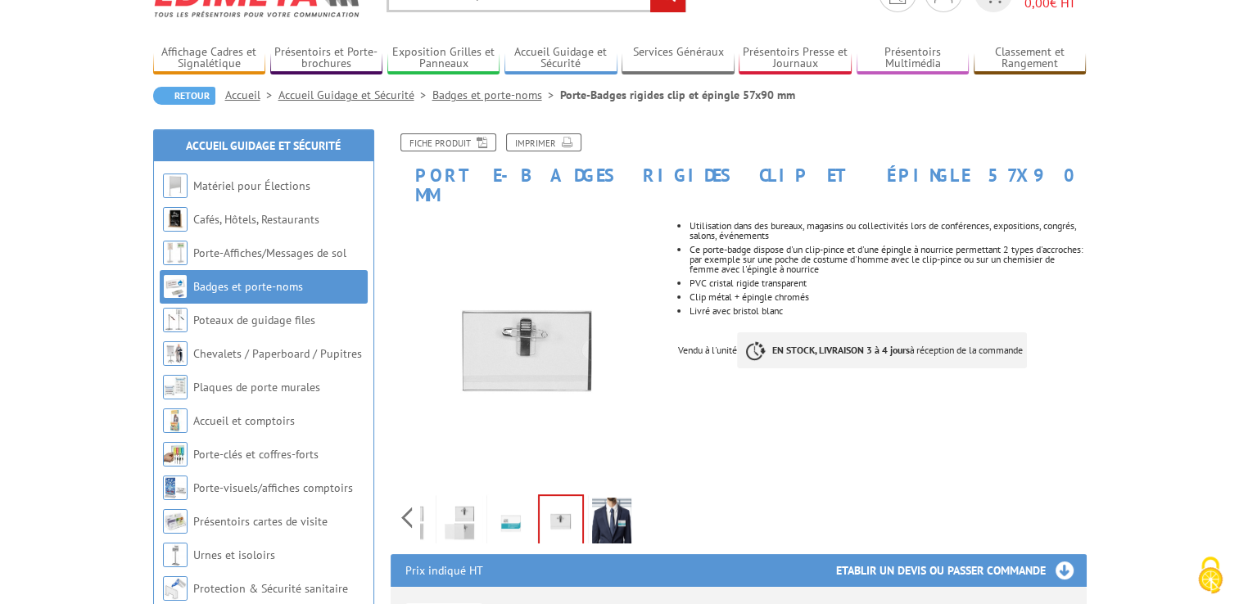
click at [654, 501] on div "Previous Next" at bounding box center [528, 517] width 276 height 57
click at [652, 501] on div "Previous Next" at bounding box center [528, 517] width 276 height 57
click at [285, 261] on li "Porte-Affiches/Messages de sol" at bounding box center [264, 254] width 208 height 34
click at [278, 251] on link "Porte-Affiches/Messages de sol" at bounding box center [271, 253] width 156 height 15
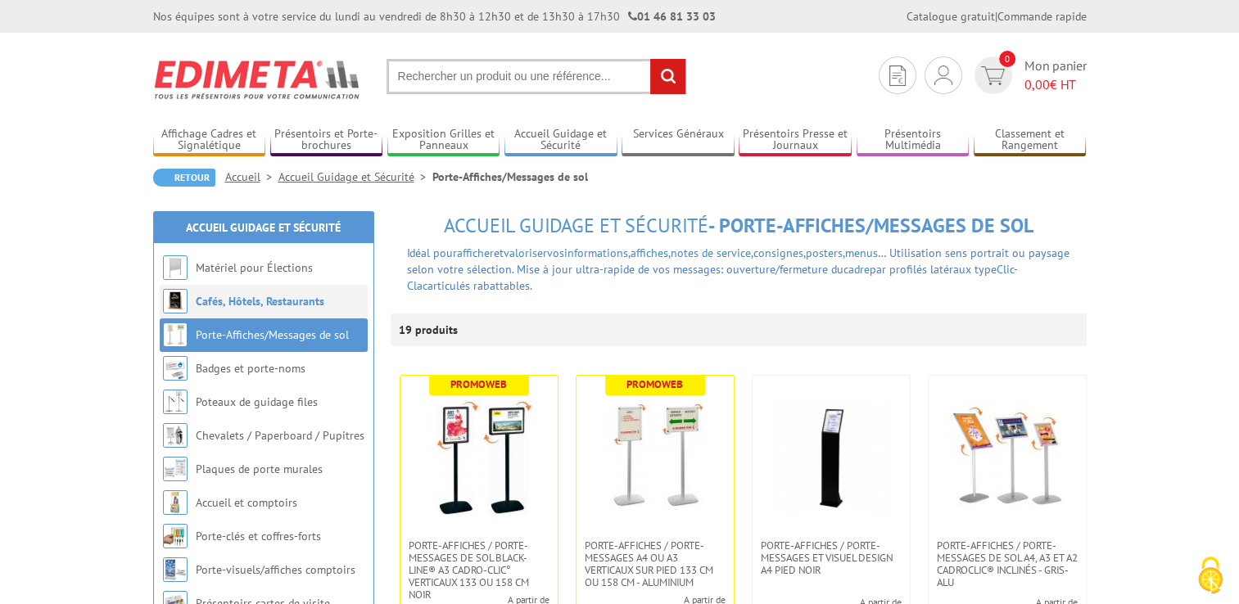
click at [287, 297] on link "Cafés, Hôtels, Restaurants" at bounding box center [260, 301] width 129 height 15
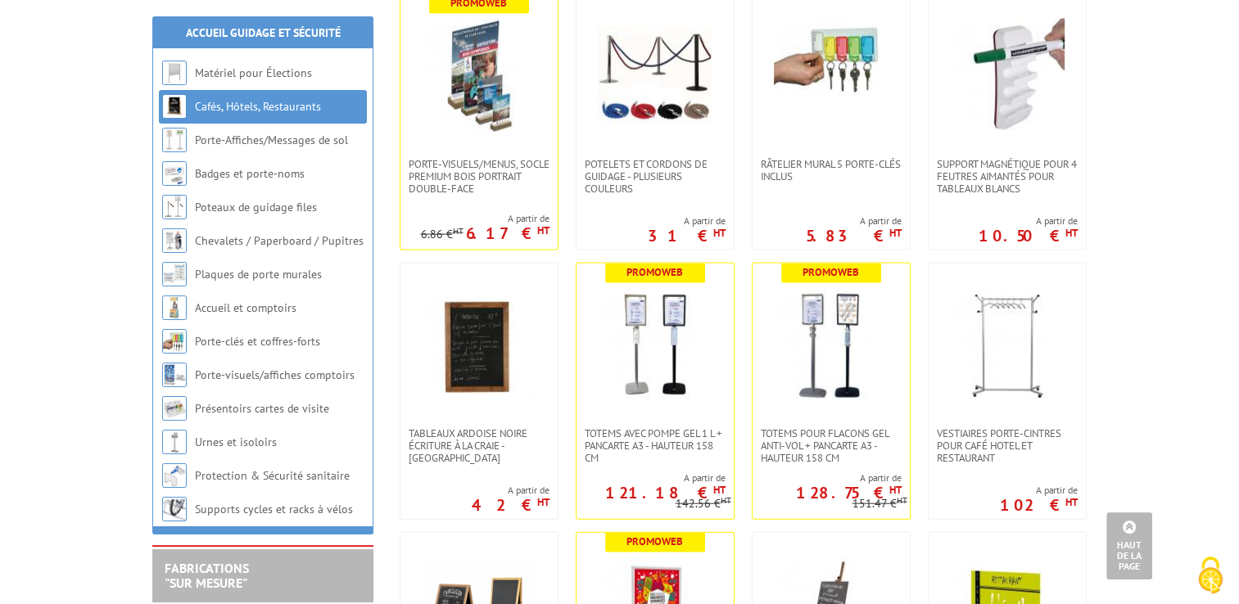
scroll to position [3684, 0]
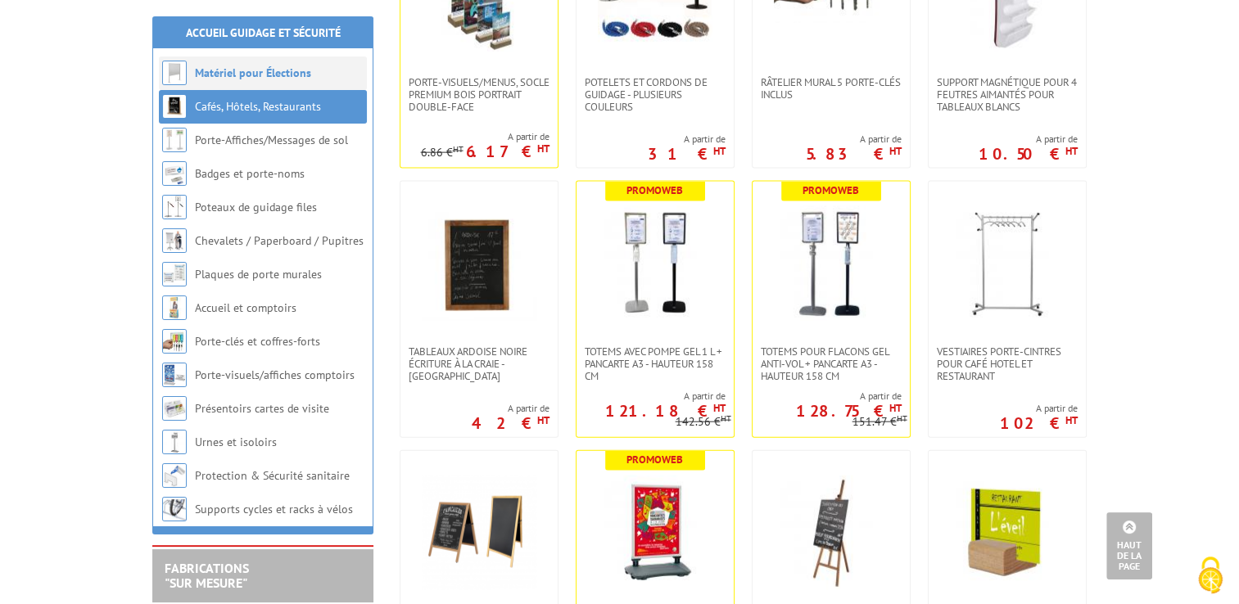
click at [262, 77] on link "Matériel pour Élections" at bounding box center [253, 72] width 116 height 15
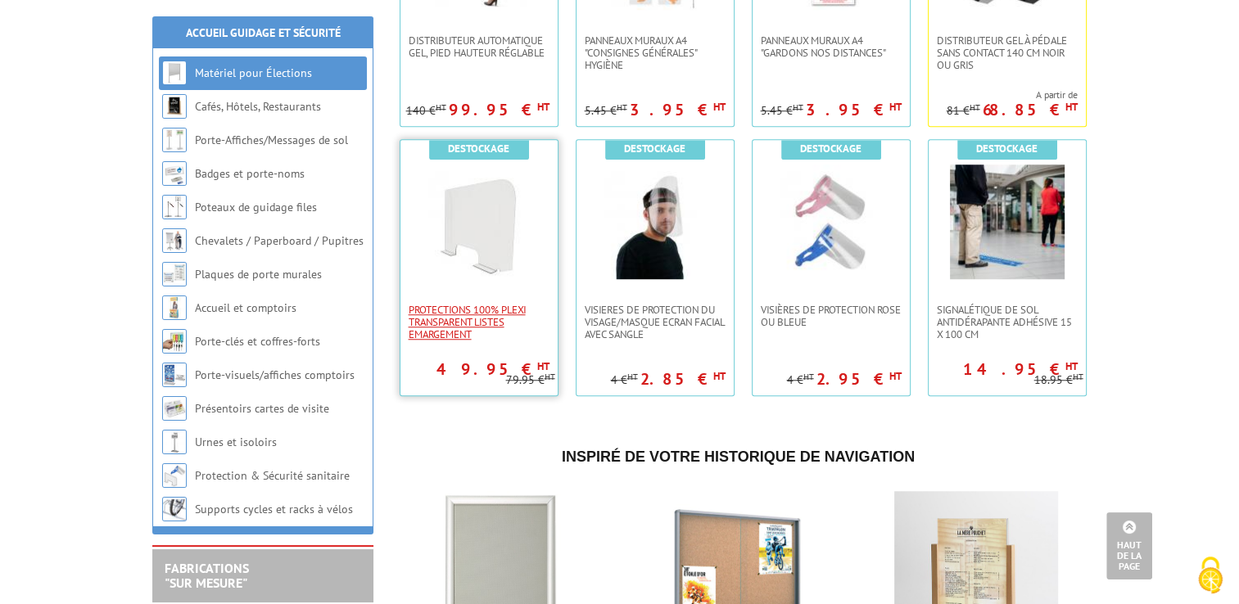
scroll to position [1474, 0]
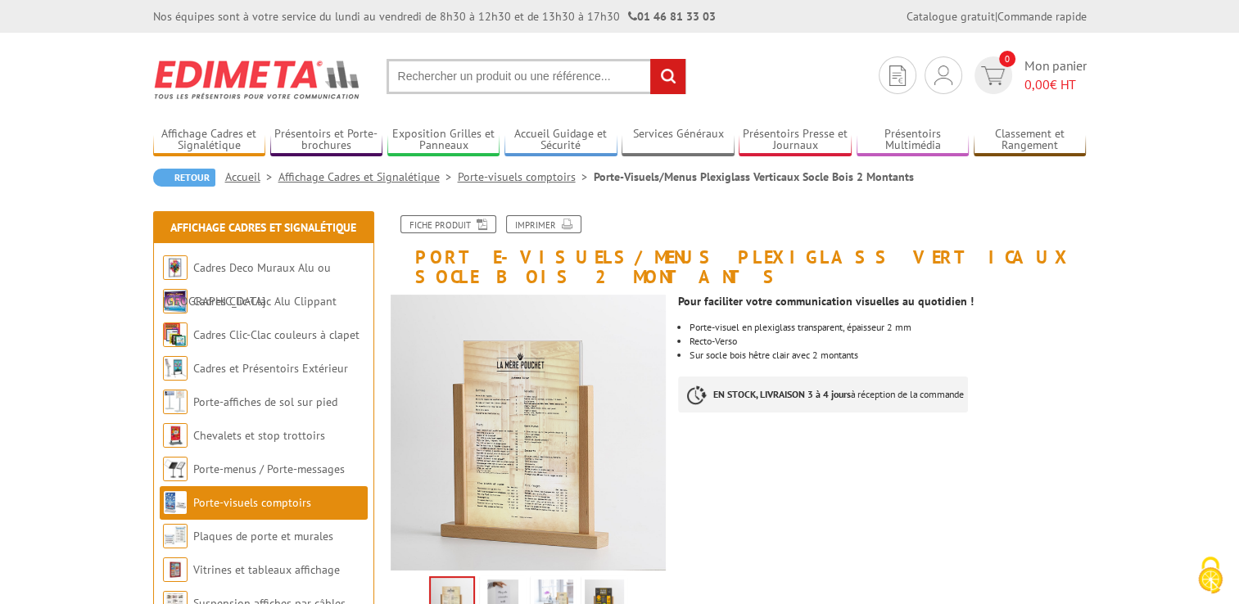
scroll to position [164, 0]
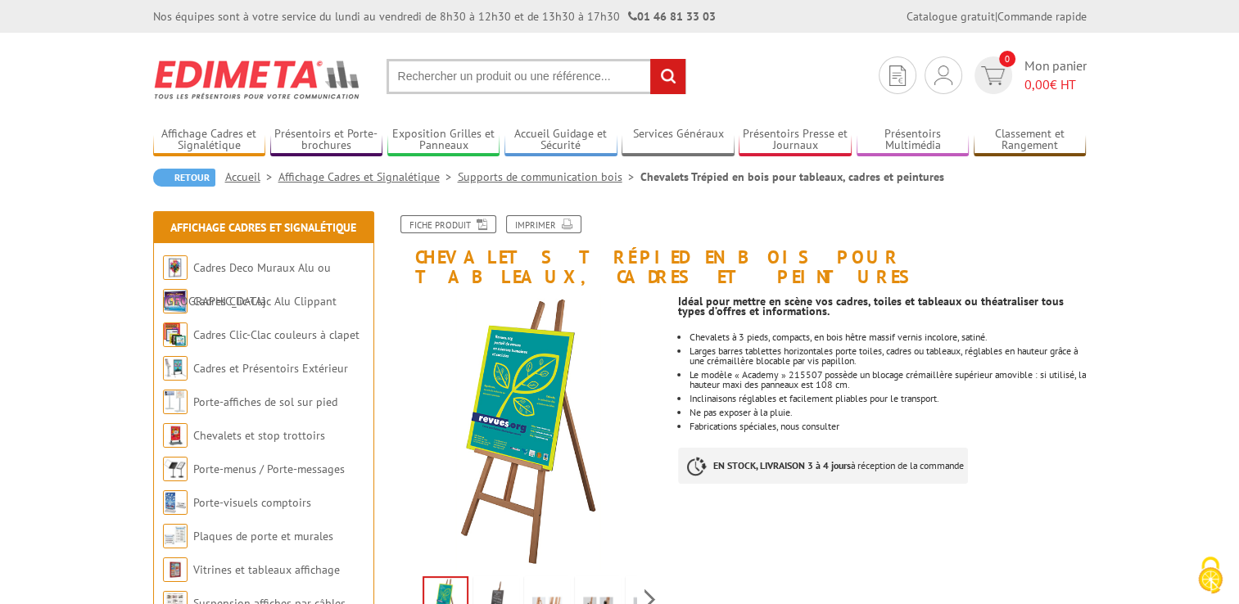
scroll to position [164, 0]
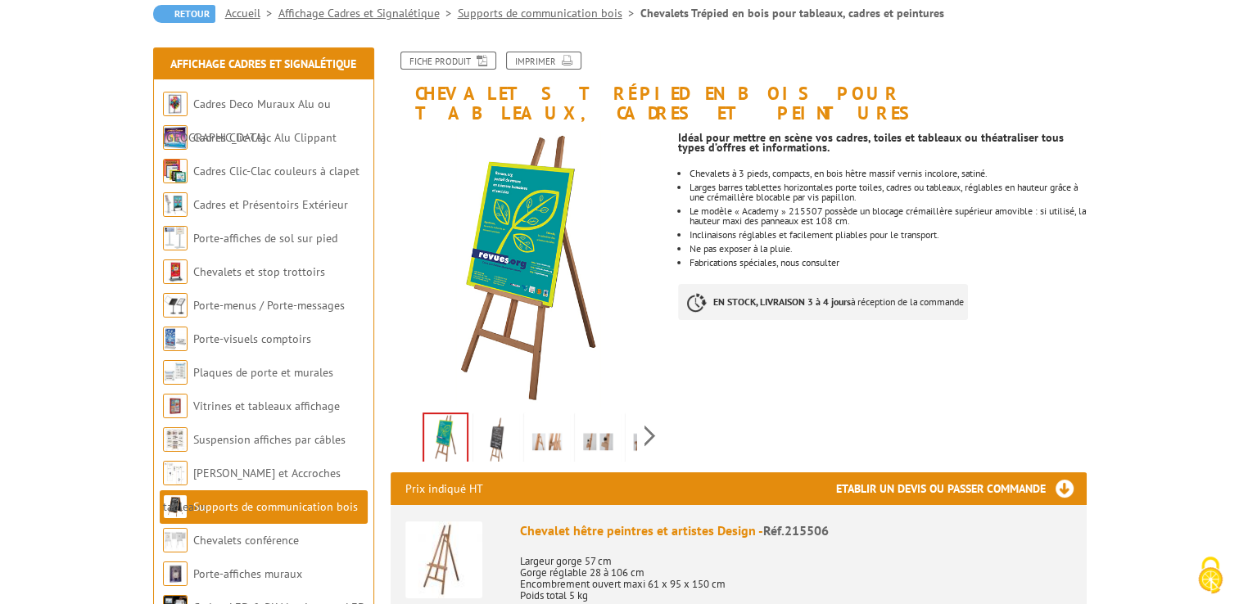
click at [498, 416] on img at bounding box center [495, 441] width 39 height 51
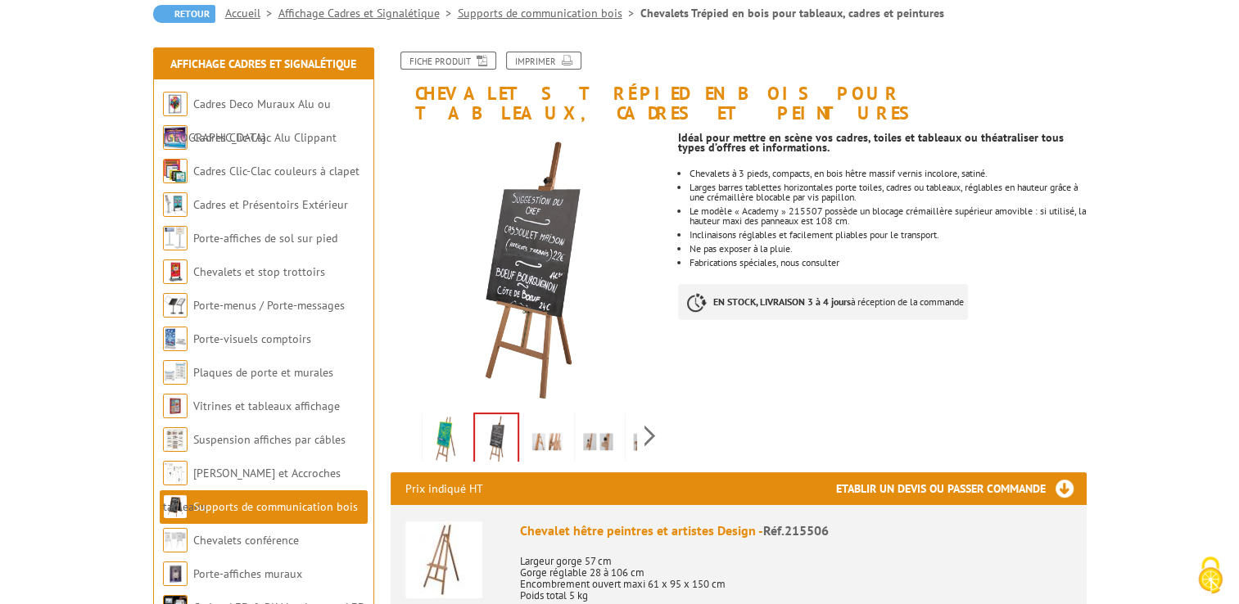
click at [1080, 295] on div "Idéal pour mettre en scène vos cadres, toiles et tableaux ou théatraliser tous …" at bounding box center [888, 230] width 420 height 214
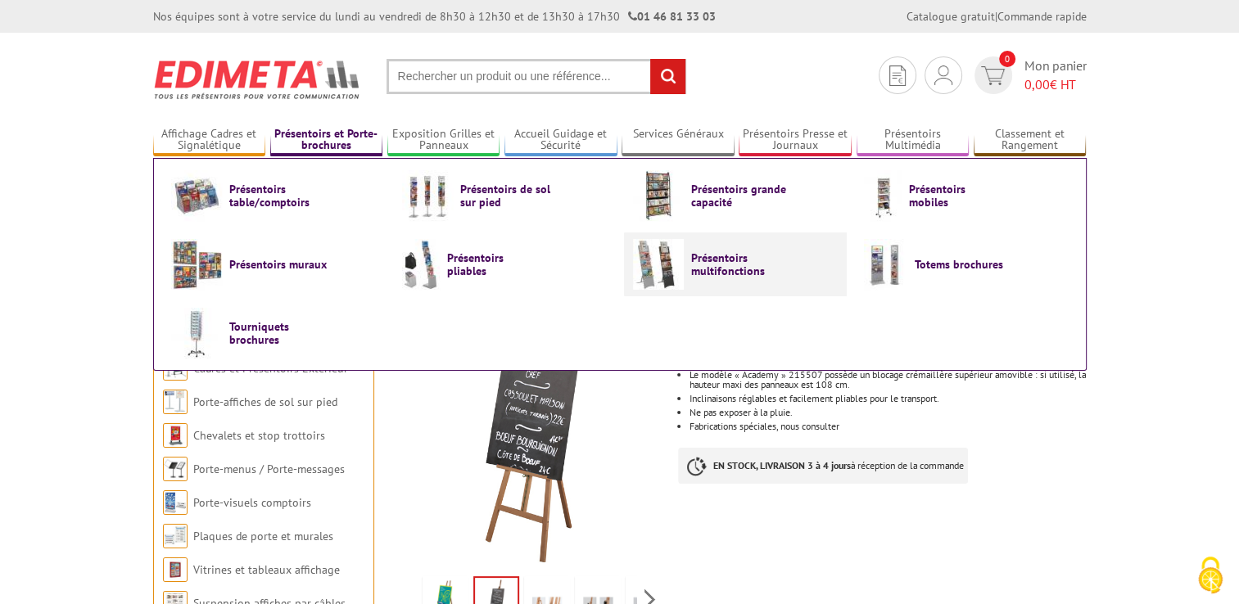
click at [692, 269] on span "Présentoirs multifonctions" at bounding box center [740, 264] width 98 height 26
